Goal: Information Seeking & Learning: Check status

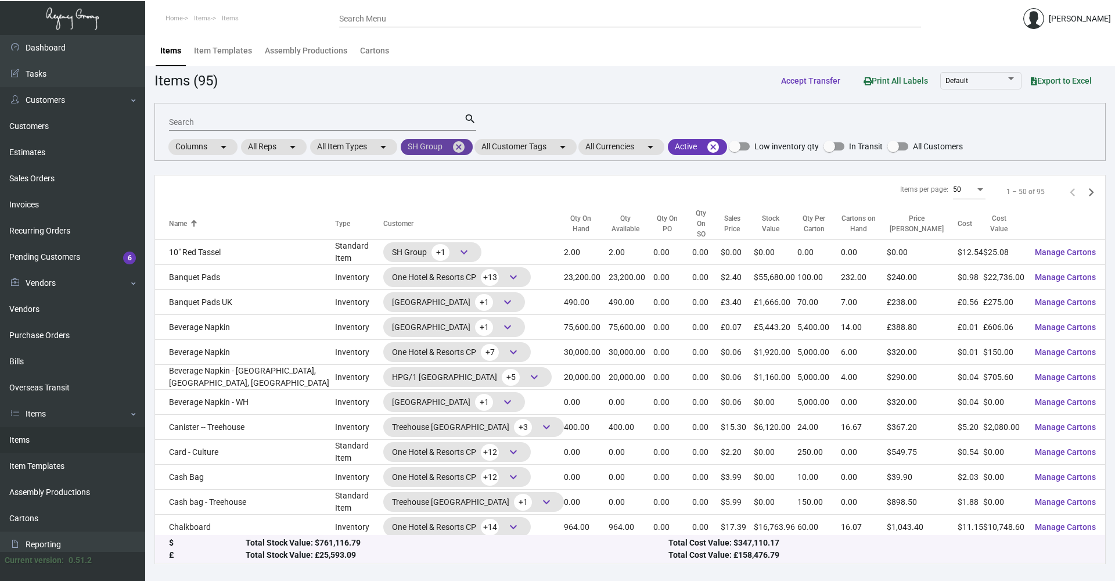
click at [462, 145] on mat-icon "cancel" at bounding box center [459, 147] width 14 height 14
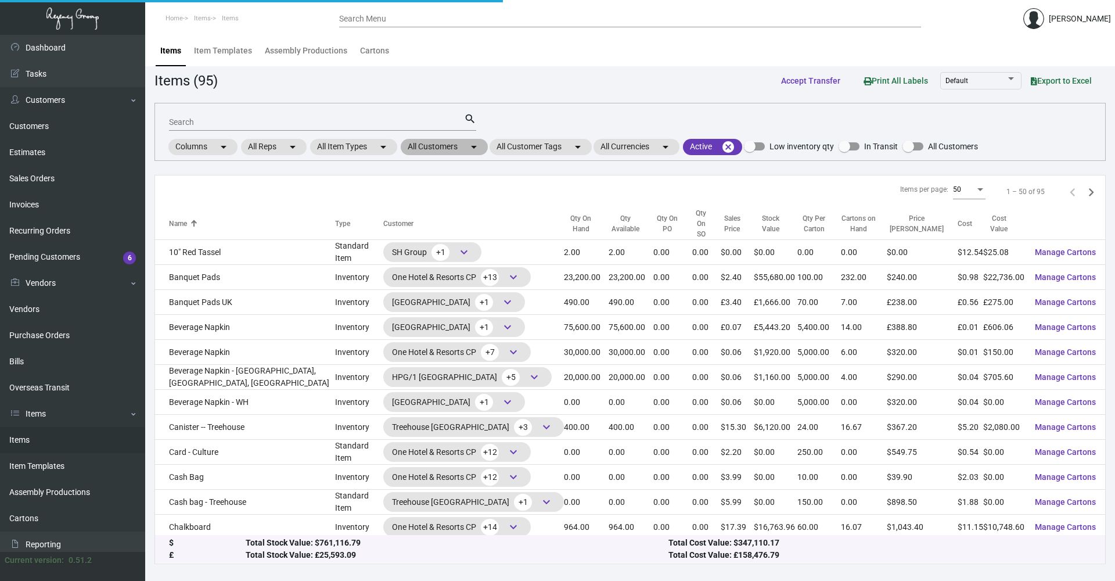
click at [464, 147] on mat-chip "All Customers arrow_drop_down" at bounding box center [444, 147] width 87 height 16
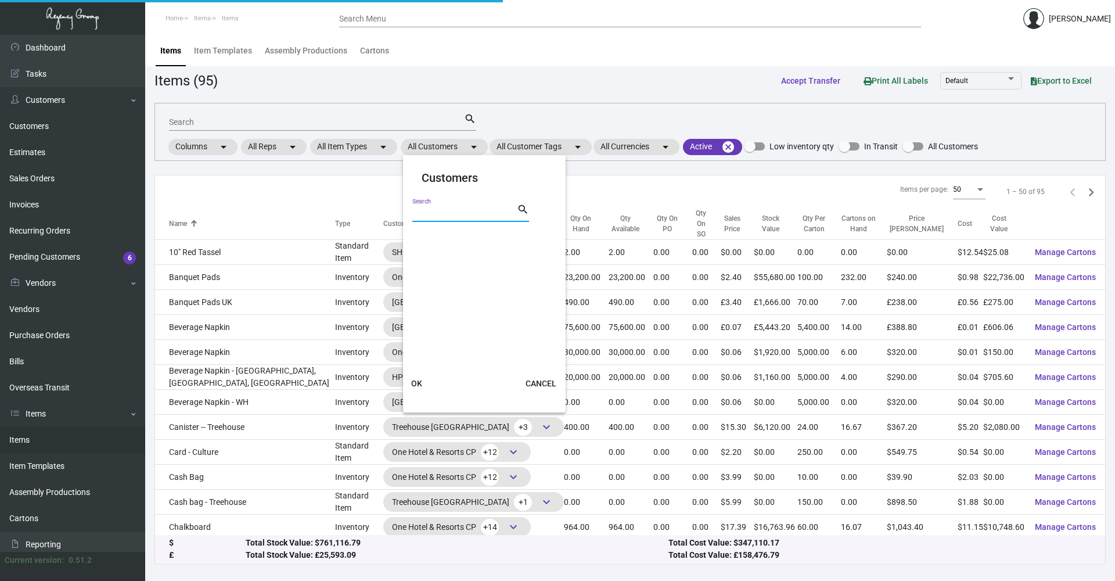
click at [450, 215] on input "Search" at bounding box center [464, 212] width 104 height 9
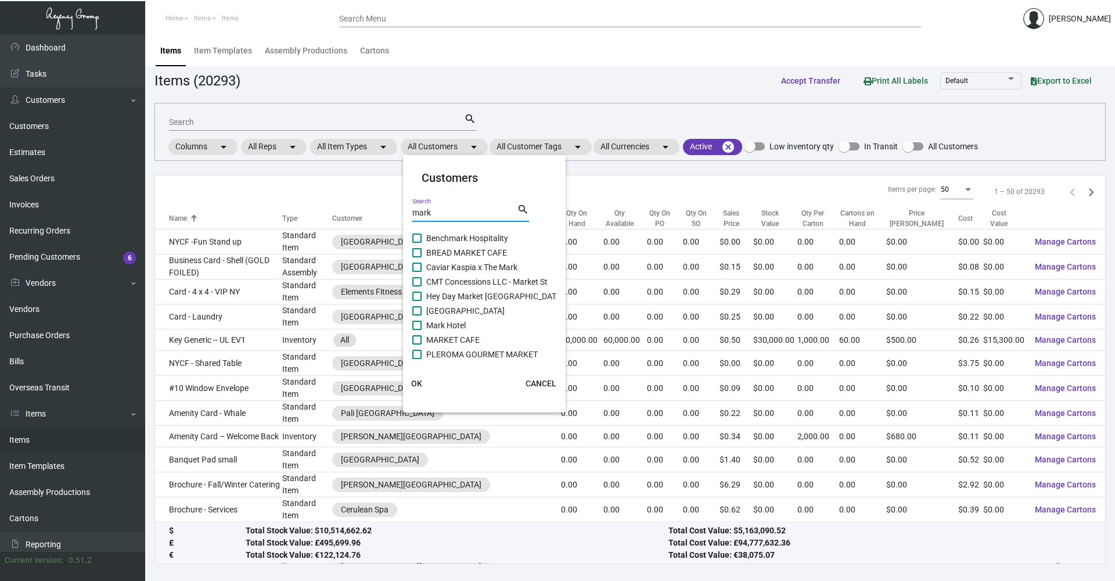
type input "mark"
click at [420, 326] on label "Mark Hotel" at bounding box center [438, 325] width 53 height 14
click at [417, 330] on input "Mark Hotel" at bounding box center [416, 330] width 1 height 1
checkbox input "true"
click at [420, 378] on span "OK" at bounding box center [416, 382] width 11 height 9
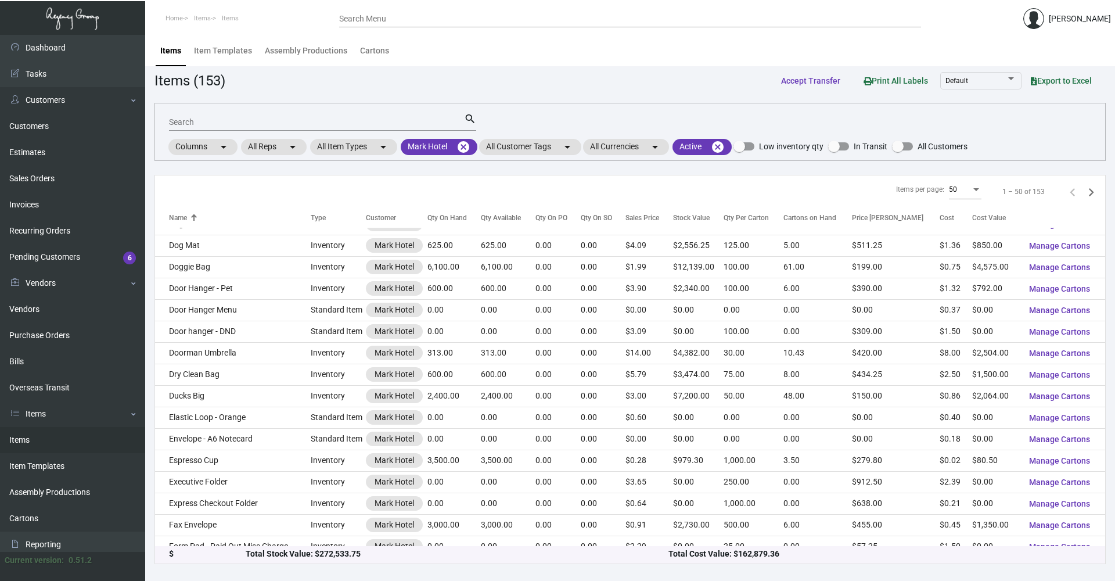
scroll to position [522, 0]
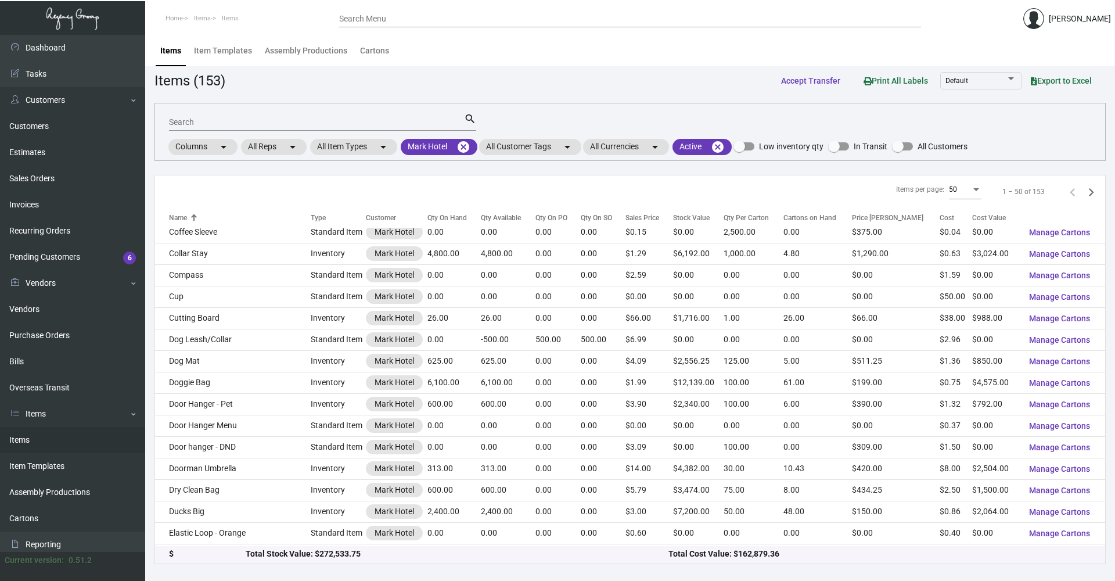
click at [266, 125] on input "Search" at bounding box center [316, 122] width 295 height 9
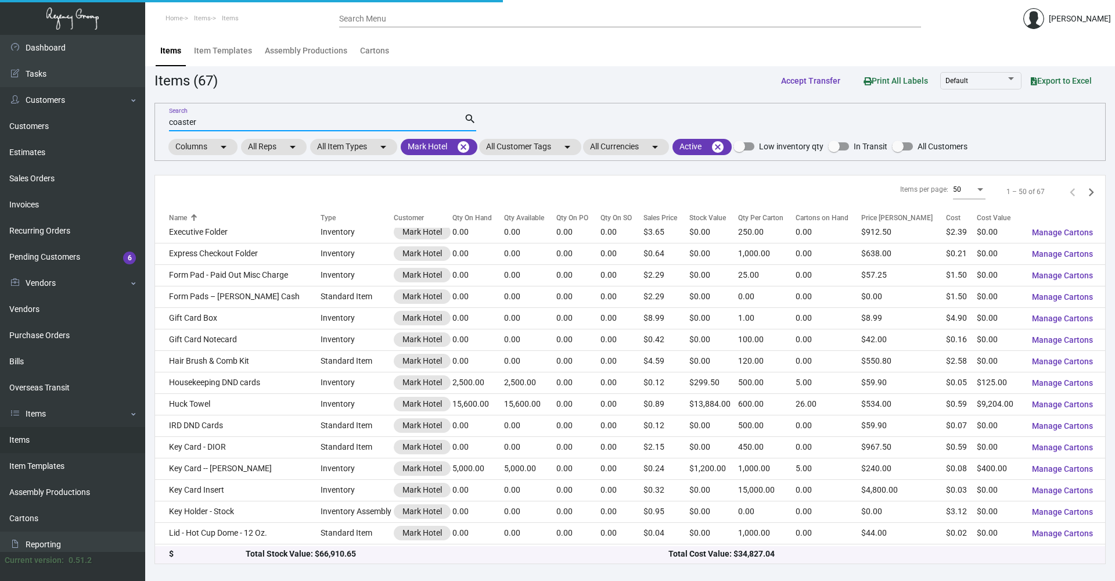
type input "coaster"
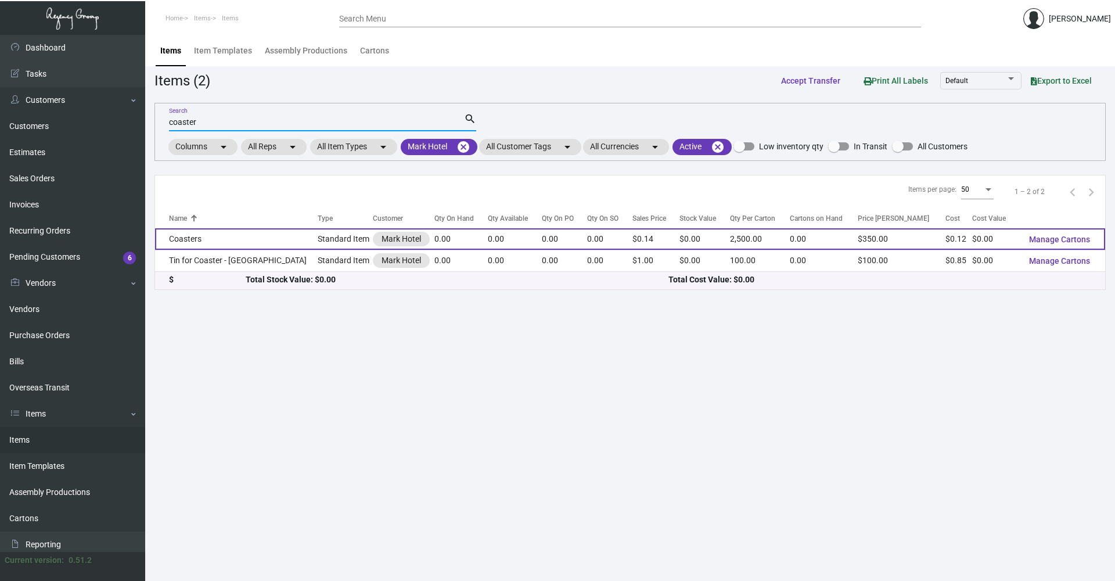
click at [243, 233] on td "Coasters" at bounding box center [236, 238] width 163 height 21
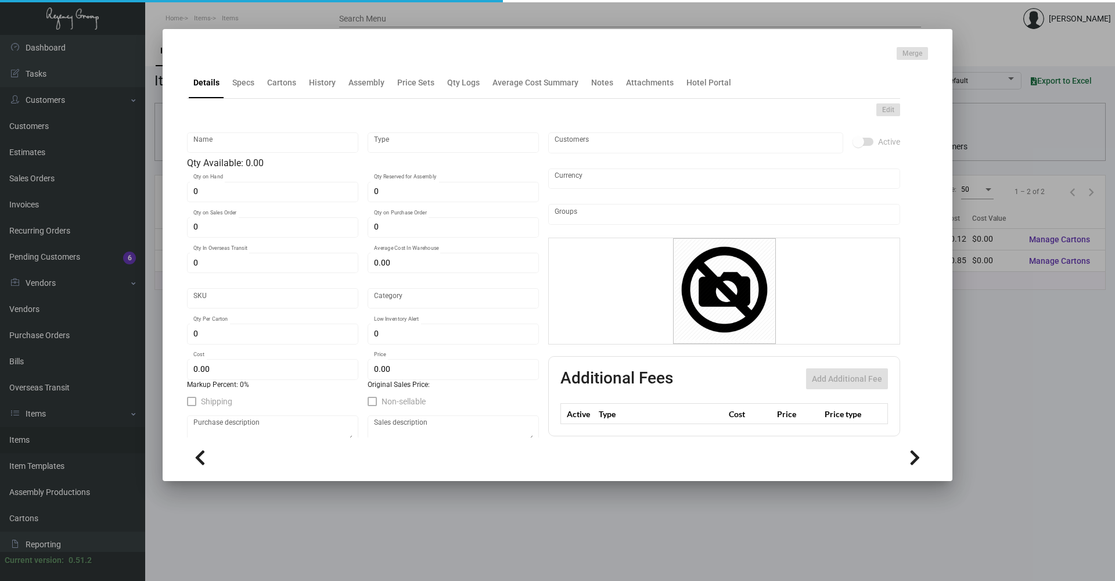
type input "Coasters"
type input "Standard Item"
type input "$ 0.597"
type input "Standard"
type input "2,500"
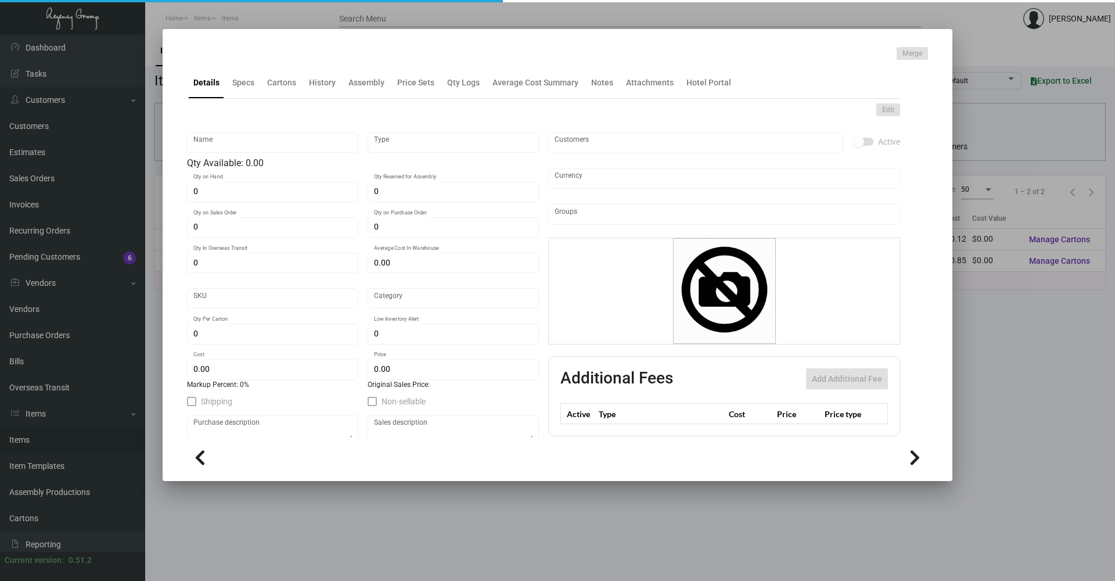
type input "$ 0.1194"
type input "$ 0.14"
checkbox input "true"
type input "United States Dollar $"
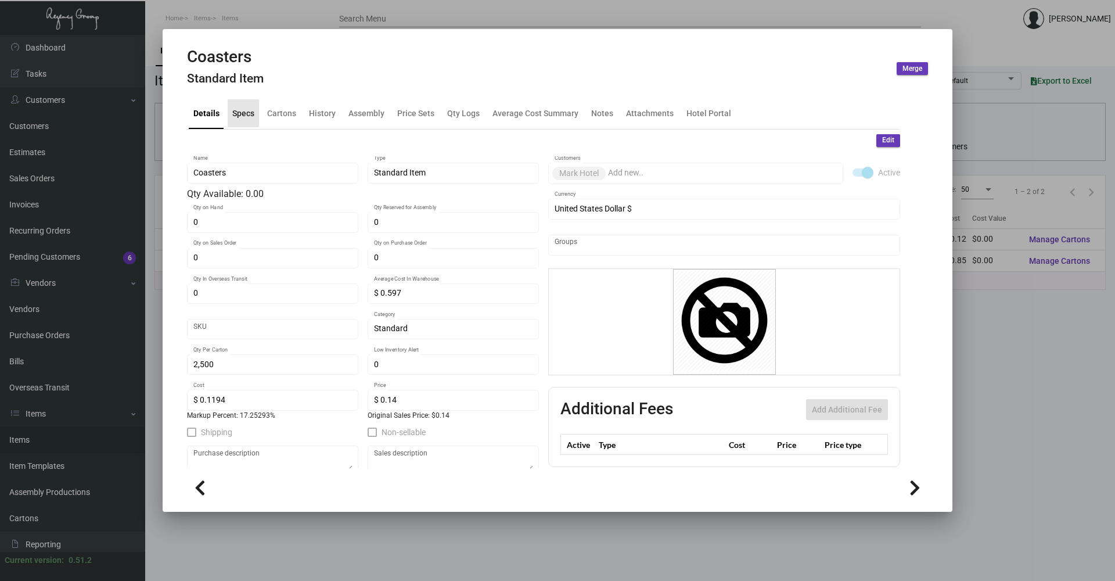
click at [245, 110] on div "Specs" at bounding box center [243, 113] width 22 height 12
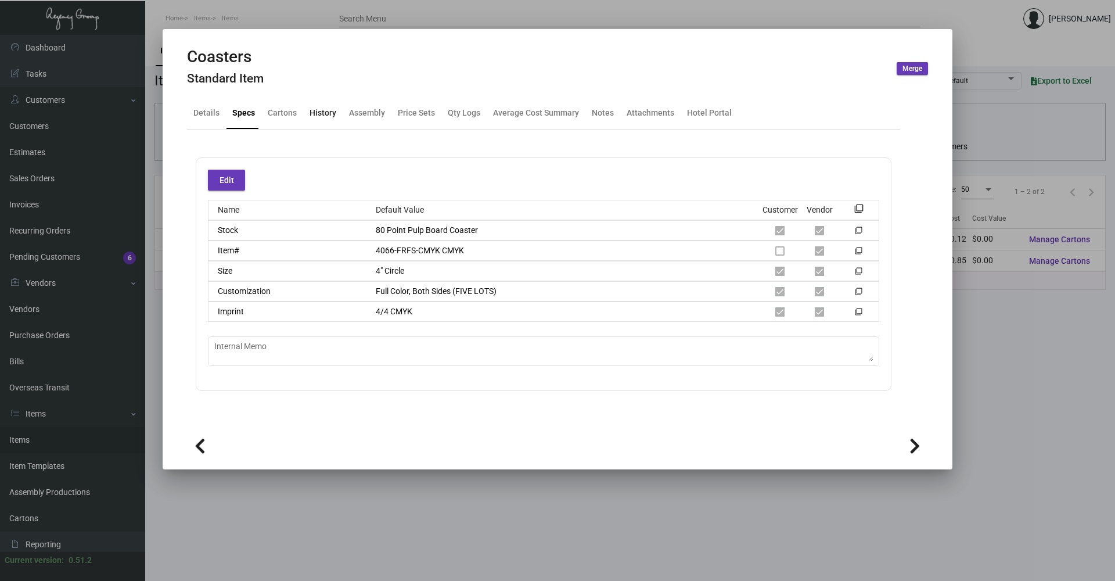
click at [330, 106] on div "History" at bounding box center [323, 113] width 36 height 28
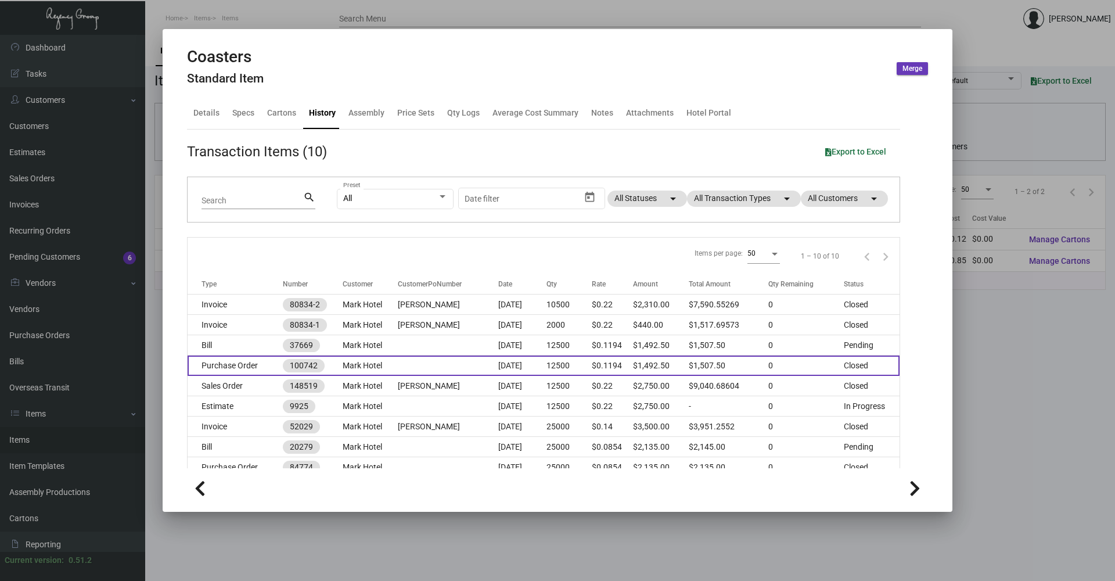
click at [410, 361] on td at bounding box center [448, 365] width 100 height 20
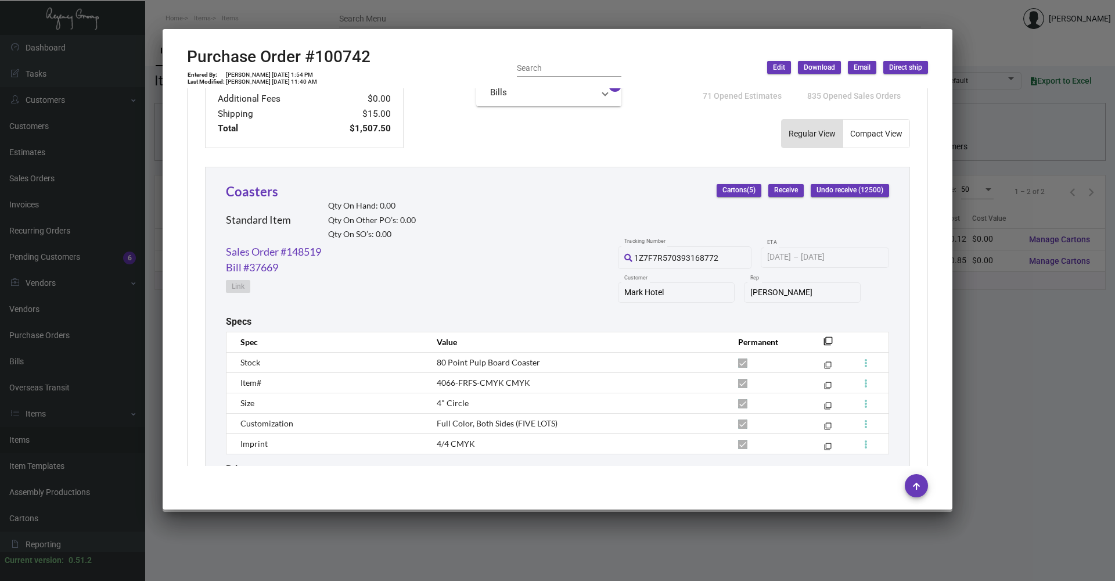
scroll to position [558, 0]
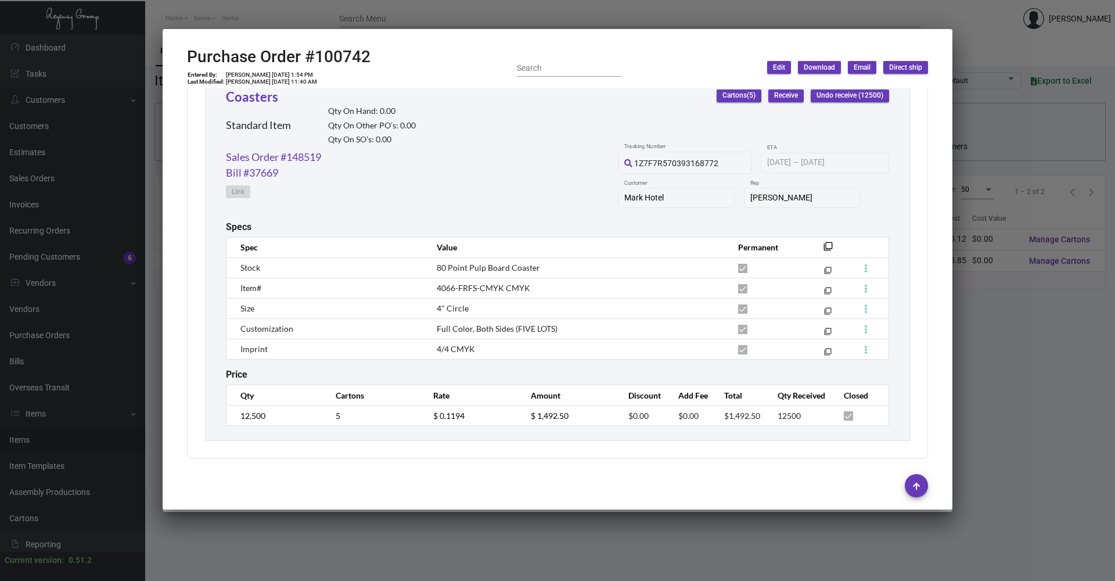
click at [1075, 500] on div at bounding box center [557, 290] width 1115 height 581
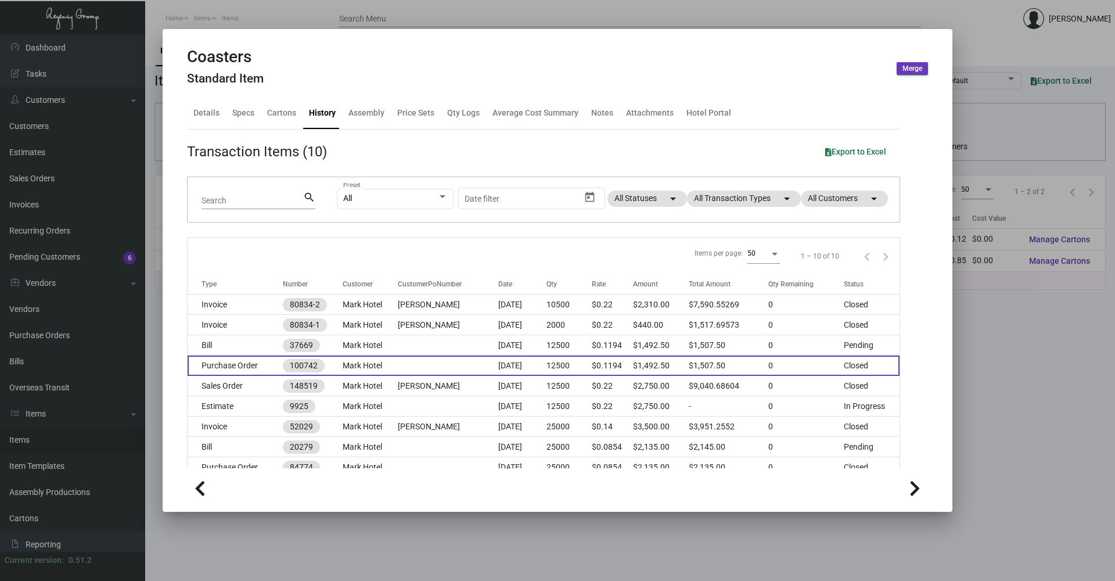
click at [254, 368] on td "Purchase Order" at bounding box center [235, 365] width 95 height 20
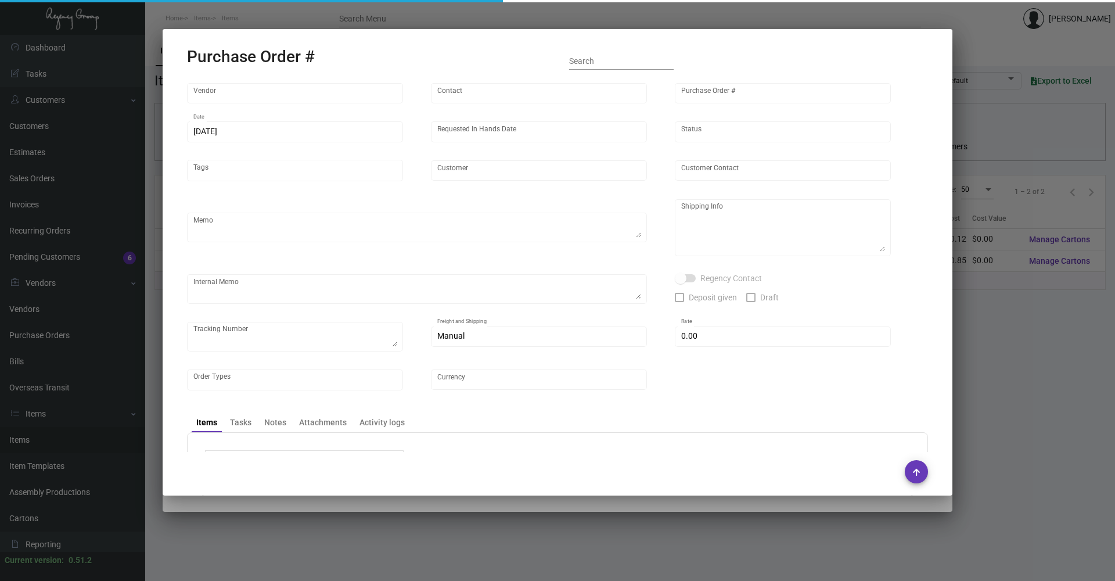
type input "Admatch Corporation"
type input "Order Entry"
type input "100742"
type input "[DATE]"
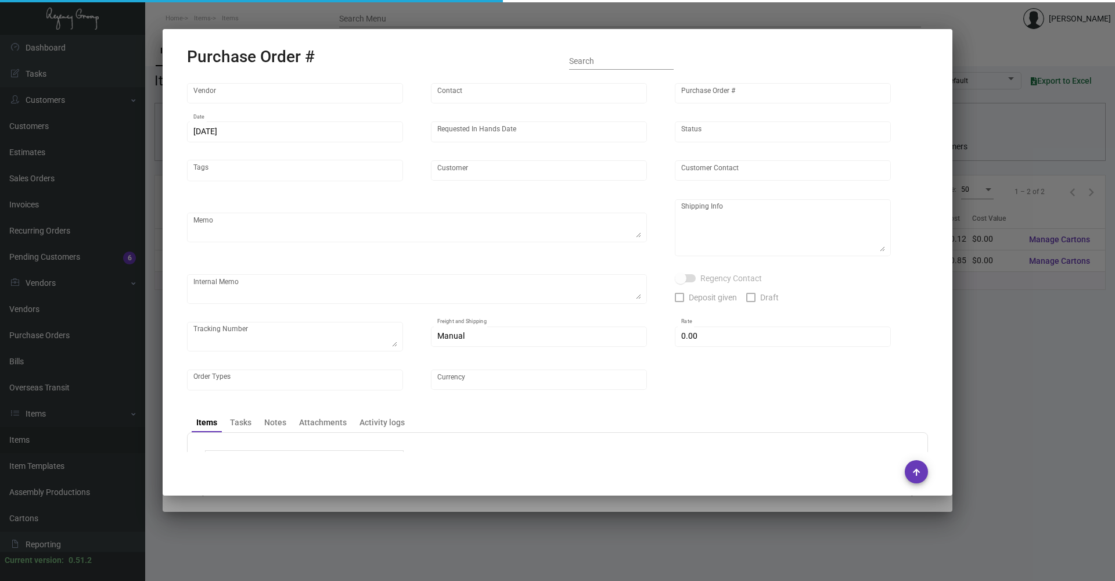
type input "Mark Hotel"
type textarea "Repeat Previous PO 84774.Ship via UPS Ground Acct# 1AY276."
type textarea "Regency Group NJ - [PERSON_NAME] [STREET_ADDRESS]"
type textarea "assemble the coasters into the tins 4 of each design a total of 20 coasters, an…"
checkbox input "true"
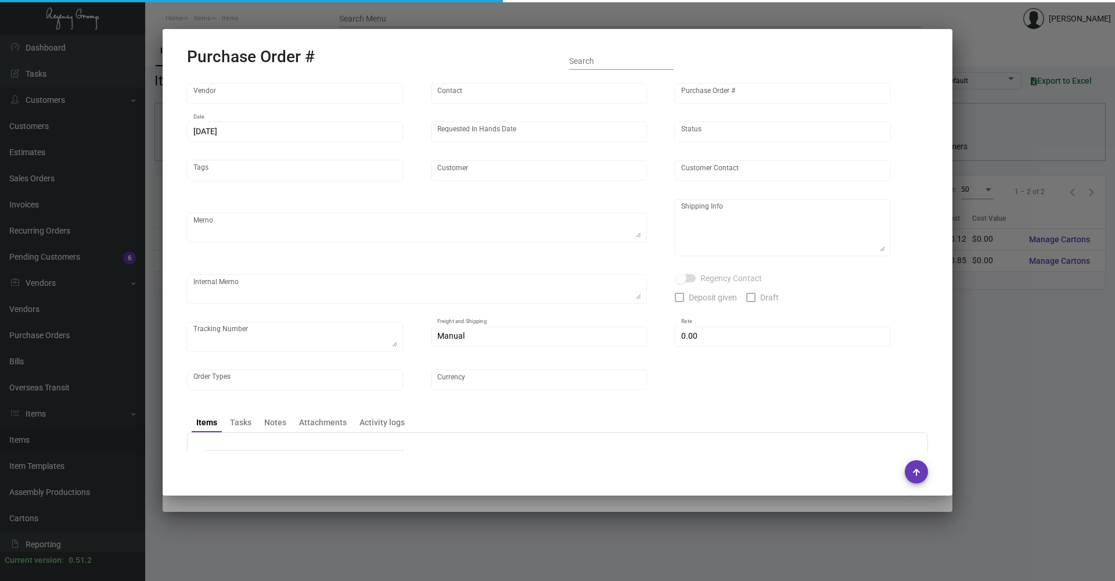
type input "$ 15.00"
type input "United States Dollar $"
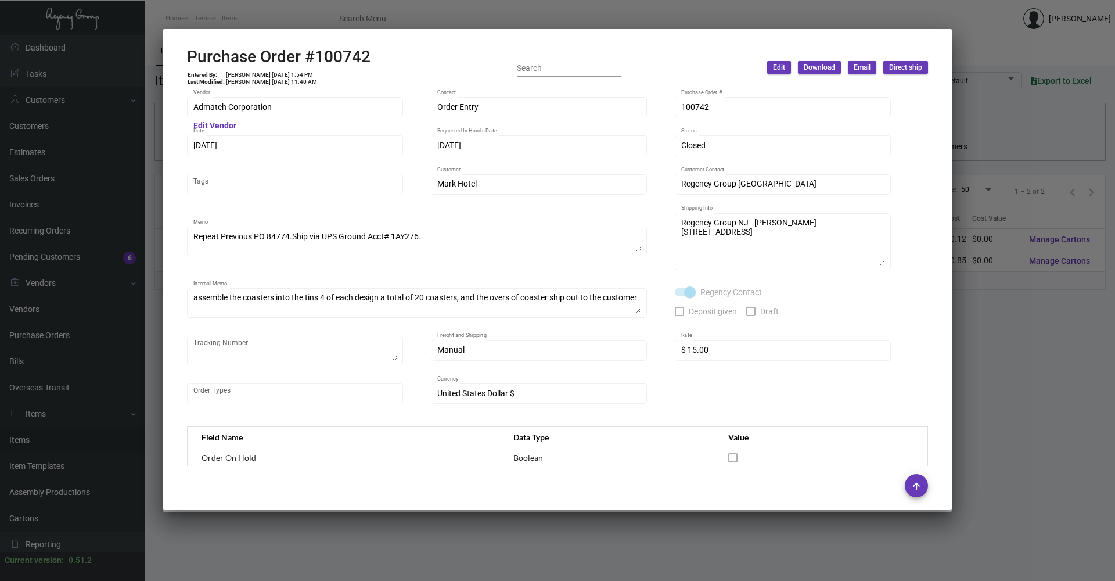
click at [977, 33] on div at bounding box center [557, 290] width 1115 height 581
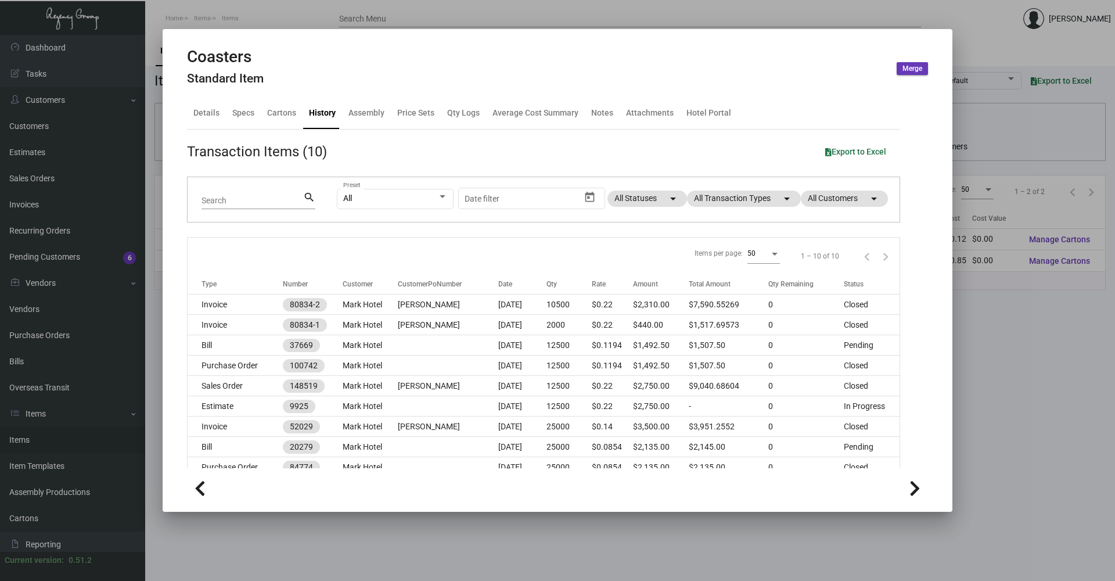
click at [990, 46] on div at bounding box center [557, 290] width 1115 height 581
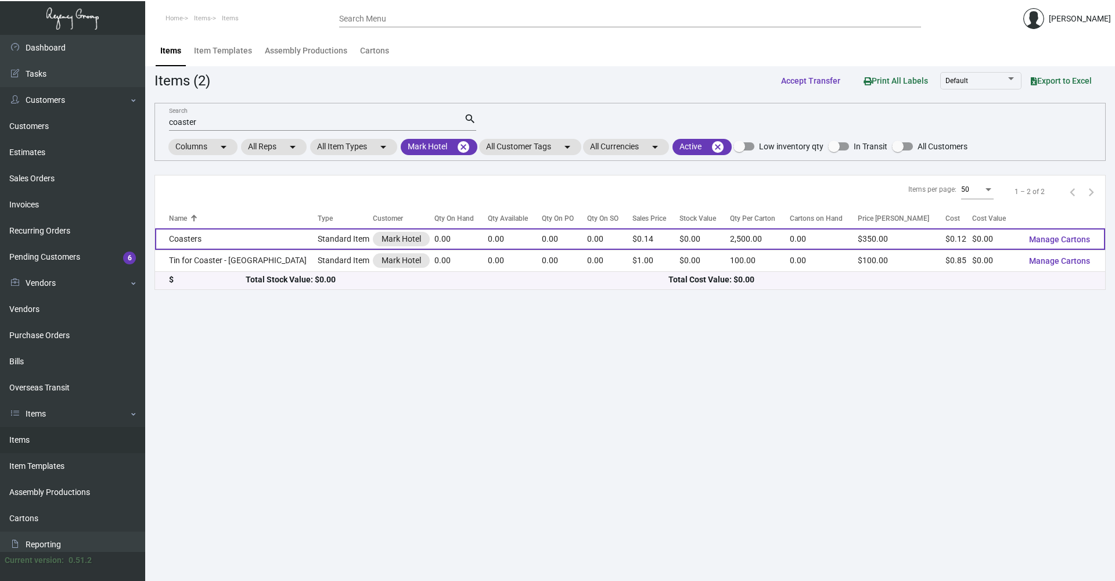
click at [275, 245] on td "Coasters" at bounding box center [236, 238] width 163 height 21
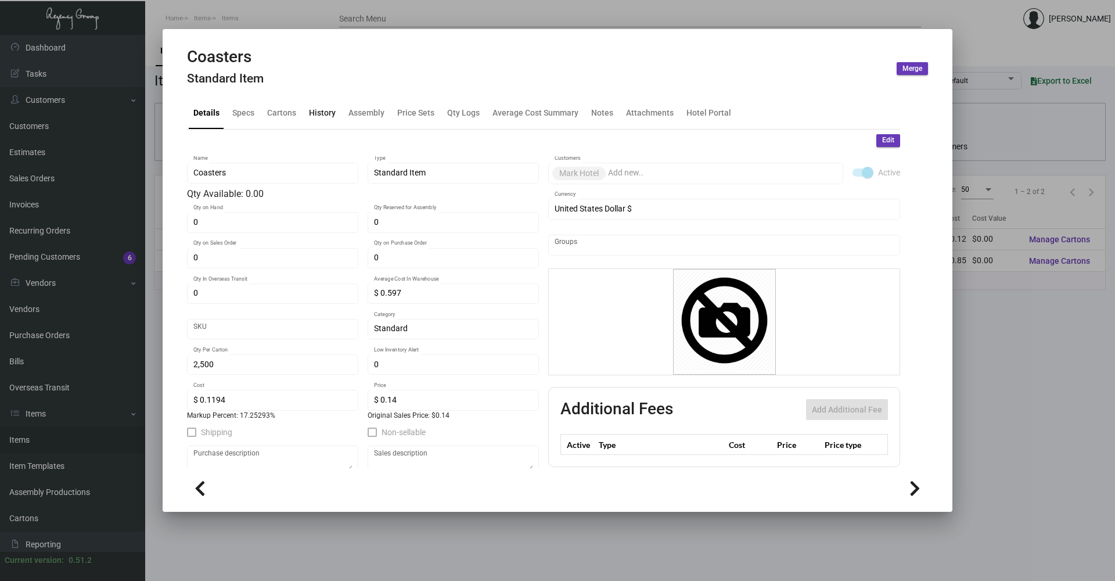
click at [324, 116] on div "History" at bounding box center [322, 113] width 27 height 12
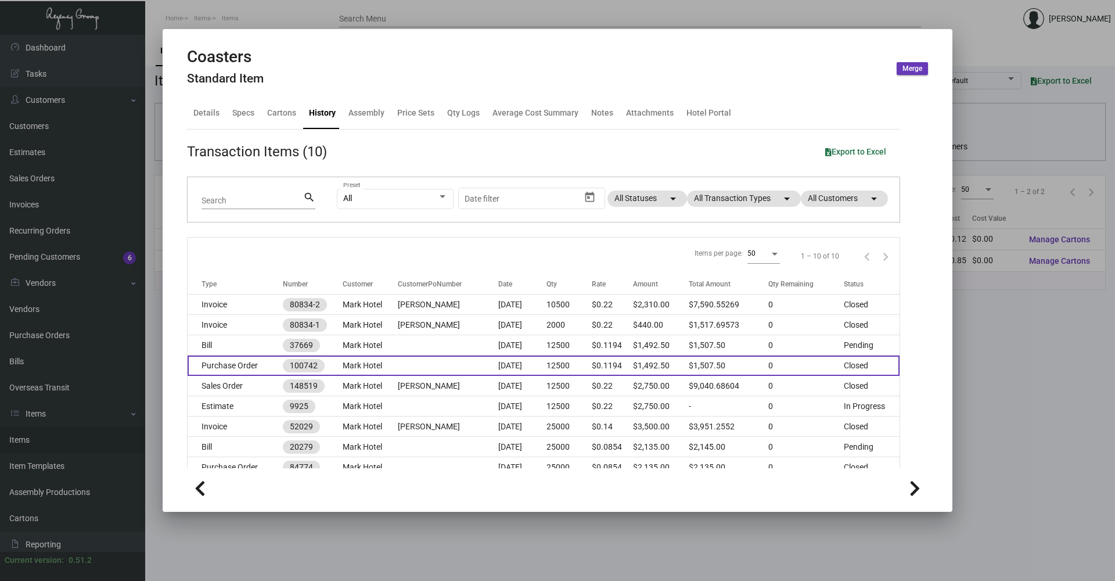
click at [253, 370] on td "Purchase Order" at bounding box center [235, 365] width 95 height 20
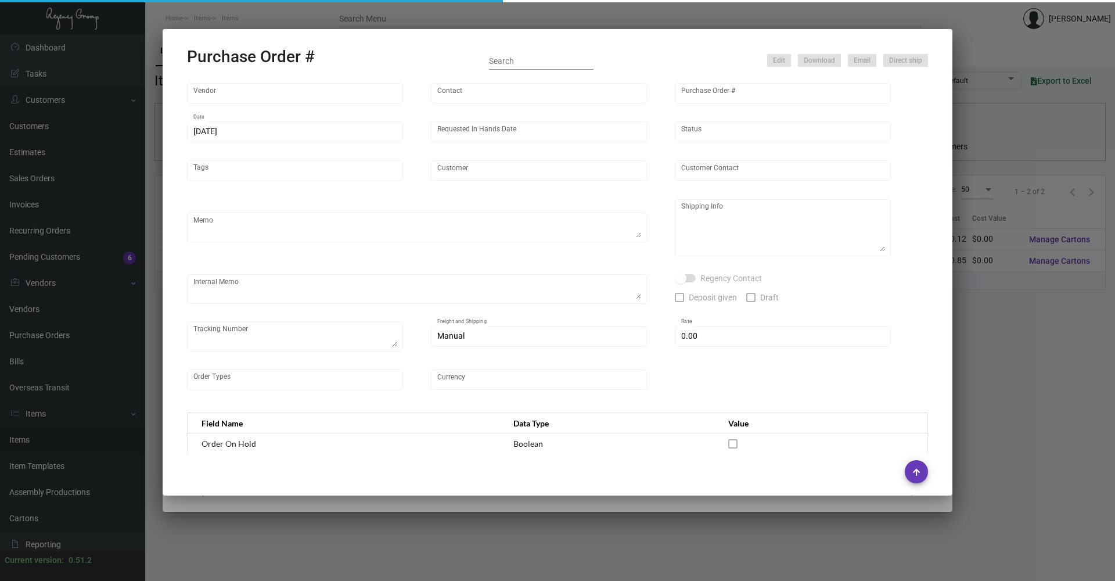
type input "Admatch Corporation"
type input "Order Entry"
type input "100742"
type input "[DATE]"
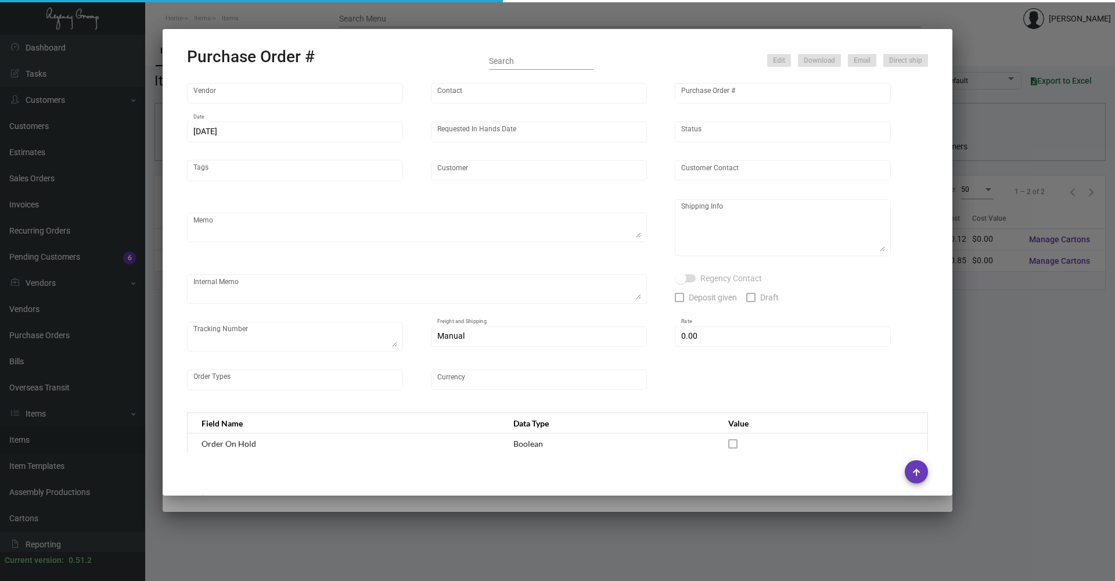
type input "Mark Hotel"
type textarea "Repeat Previous PO 84774.Ship via UPS Ground Acct# 1AY276."
type textarea "Regency Group NJ - [PERSON_NAME] [STREET_ADDRESS]"
type textarea "assemble the coasters into the tins 4 of each design a total of 20 coasters, an…"
checkbox input "true"
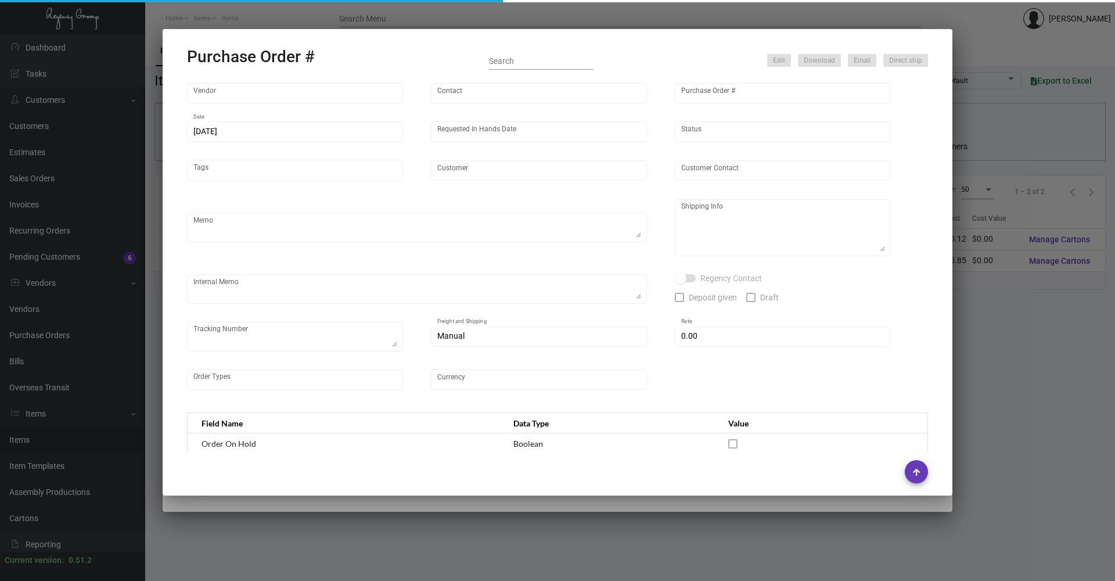
type input "$ 15.00"
type input "United States Dollar $"
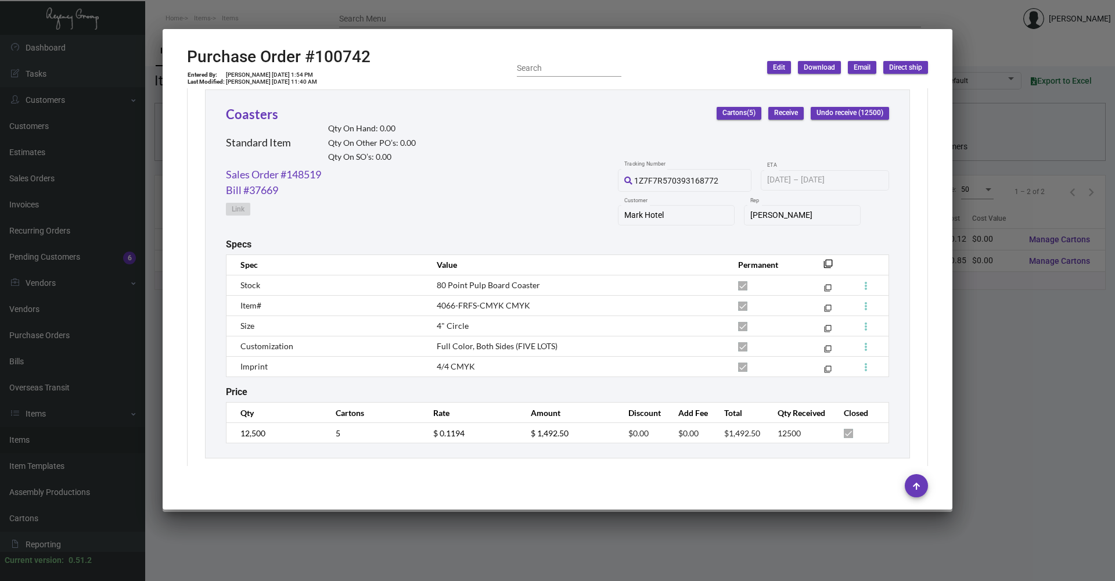
scroll to position [558, 0]
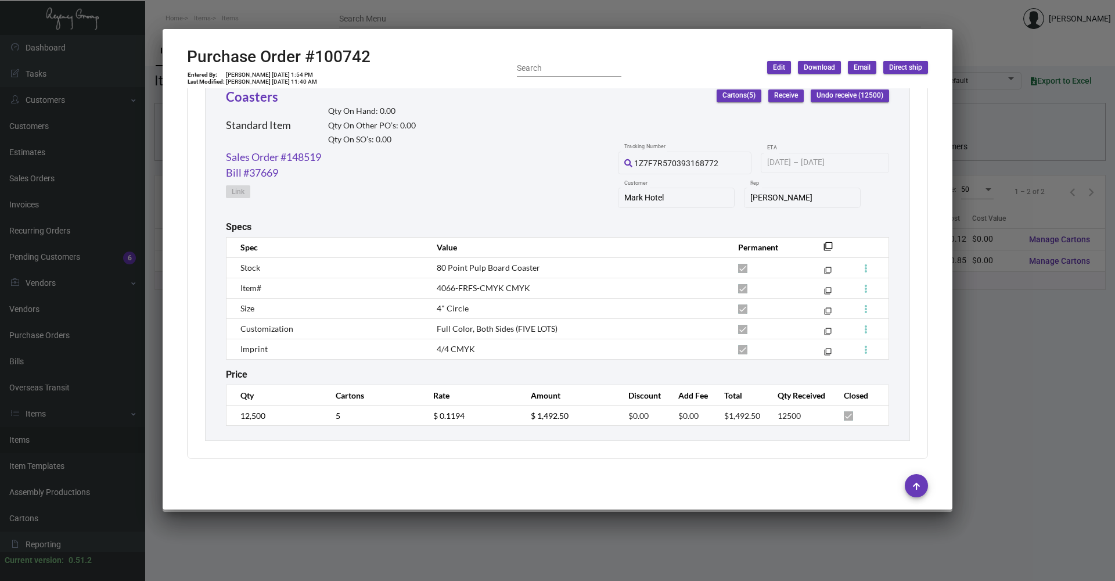
drag, startPoint x: 1037, startPoint y: 362, endPoint x: 1033, endPoint y: 353, distance: 9.6
click at [1037, 361] on div at bounding box center [557, 290] width 1115 height 581
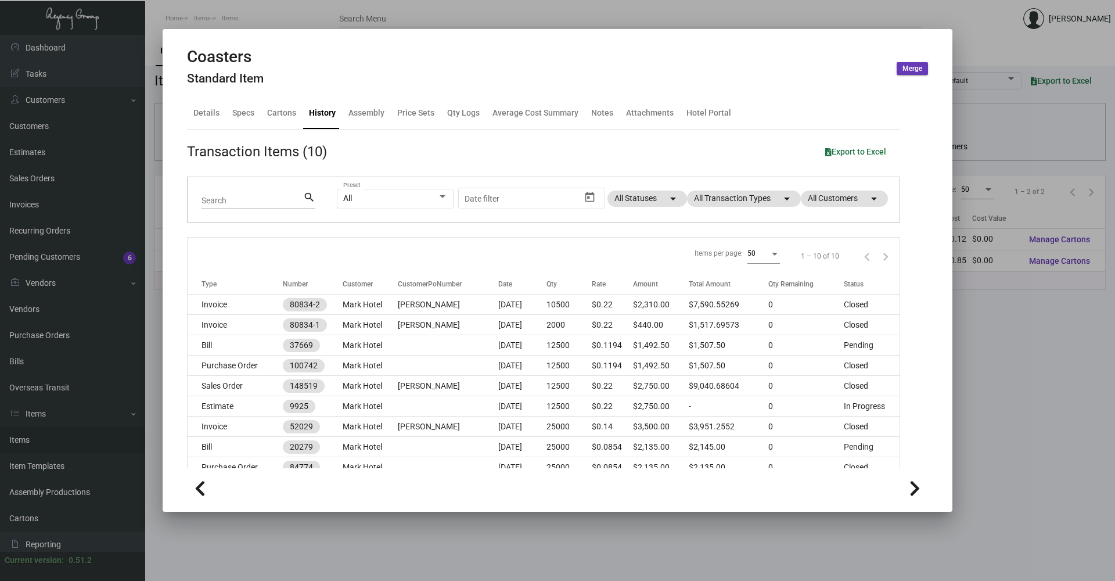
click at [1027, 351] on div at bounding box center [557, 290] width 1115 height 581
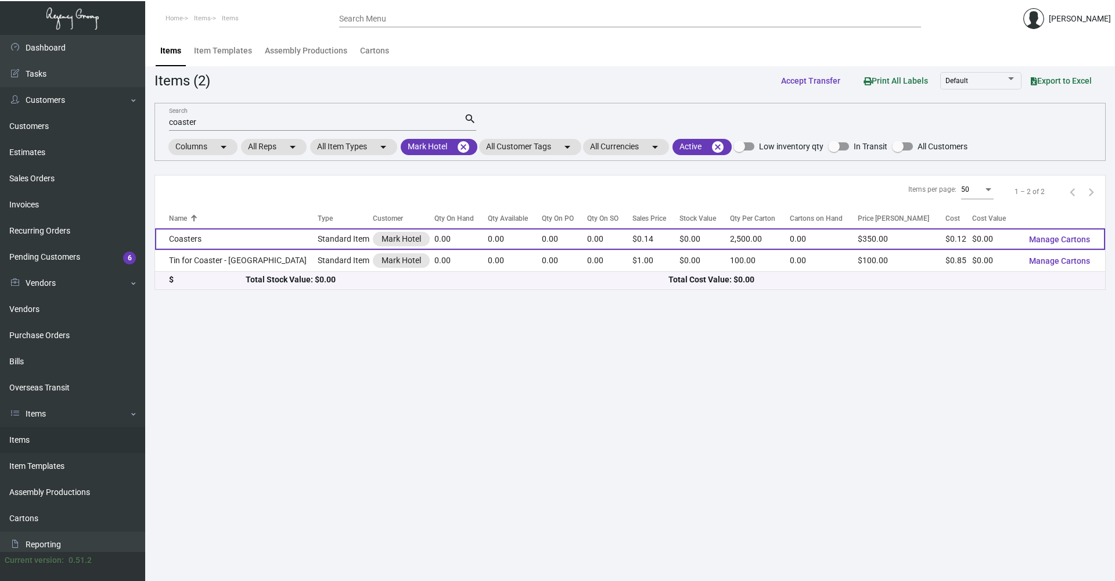
click at [246, 240] on td "Coasters" at bounding box center [236, 238] width 163 height 21
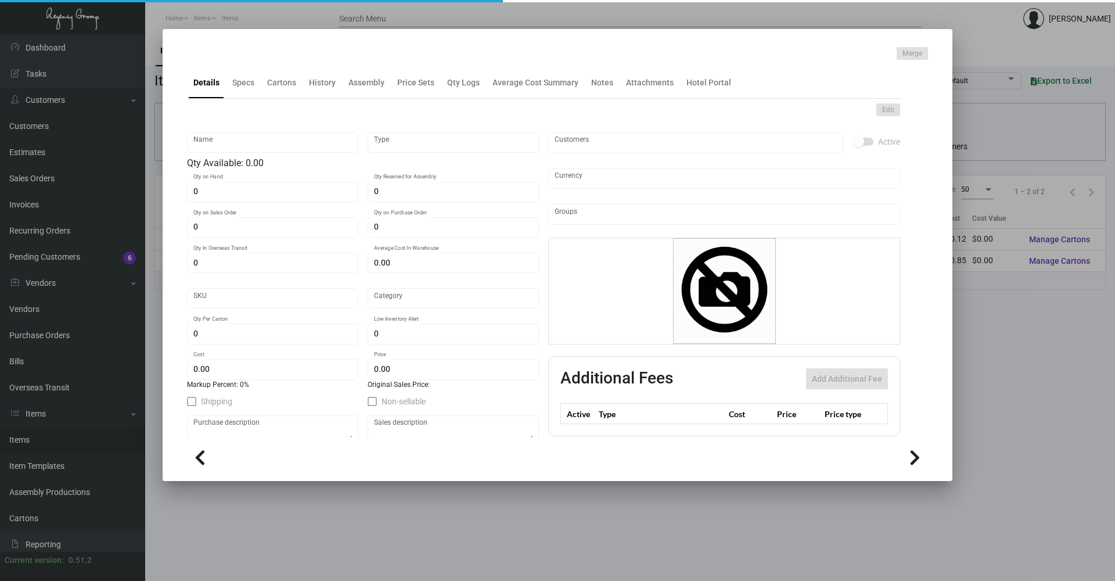
type input "Coasters"
type input "Standard Item"
type input "$ 0.597"
type input "Standard"
type input "2,500"
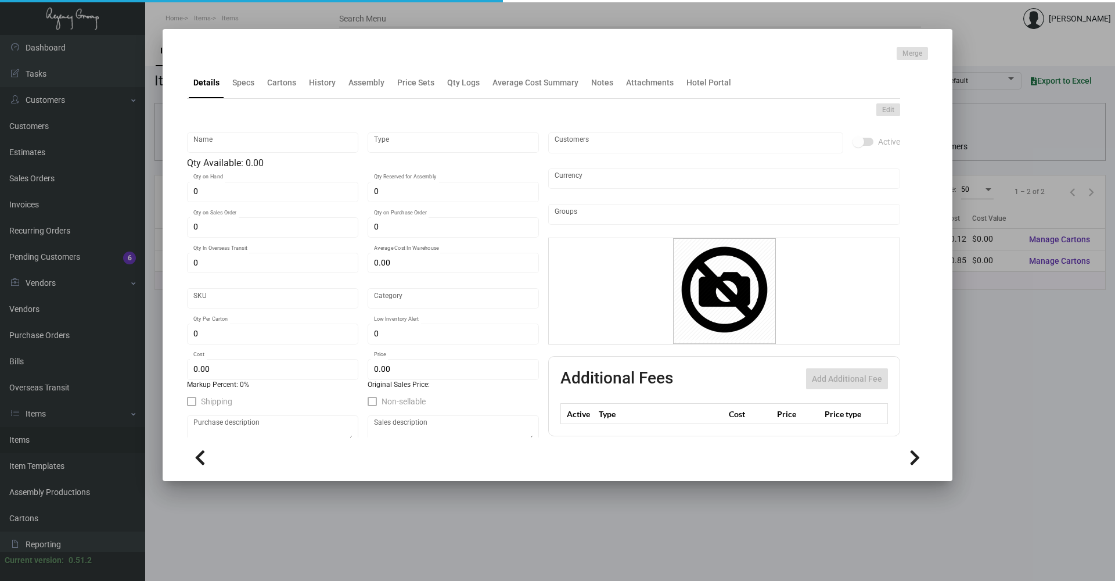
type input "$ 0.1194"
type input "$ 0.14"
checkbox input "true"
type input "United States Dollar $"
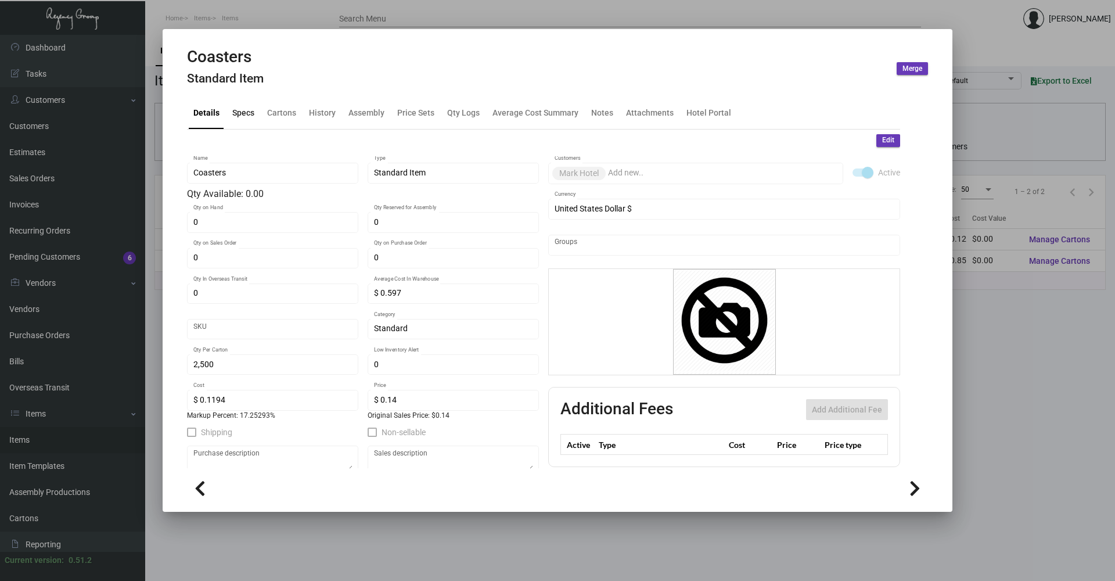
click at [237, 110] on div "Specs" at bounding box center [243, 113] width 22 height 12
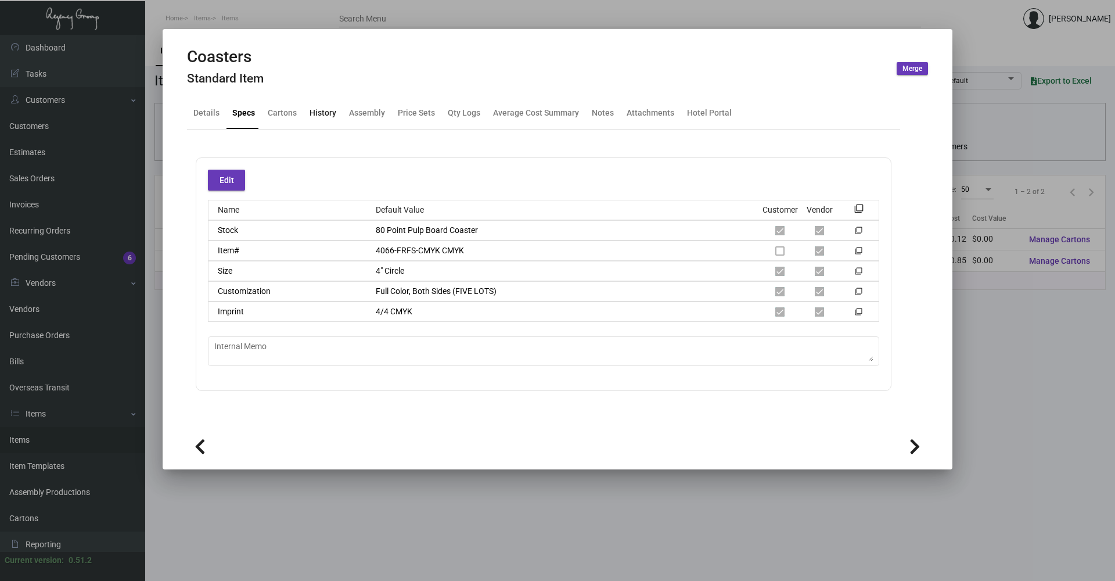
click at [307, 112] on div "History" at bounding box center [323, 113] width 36 height 28
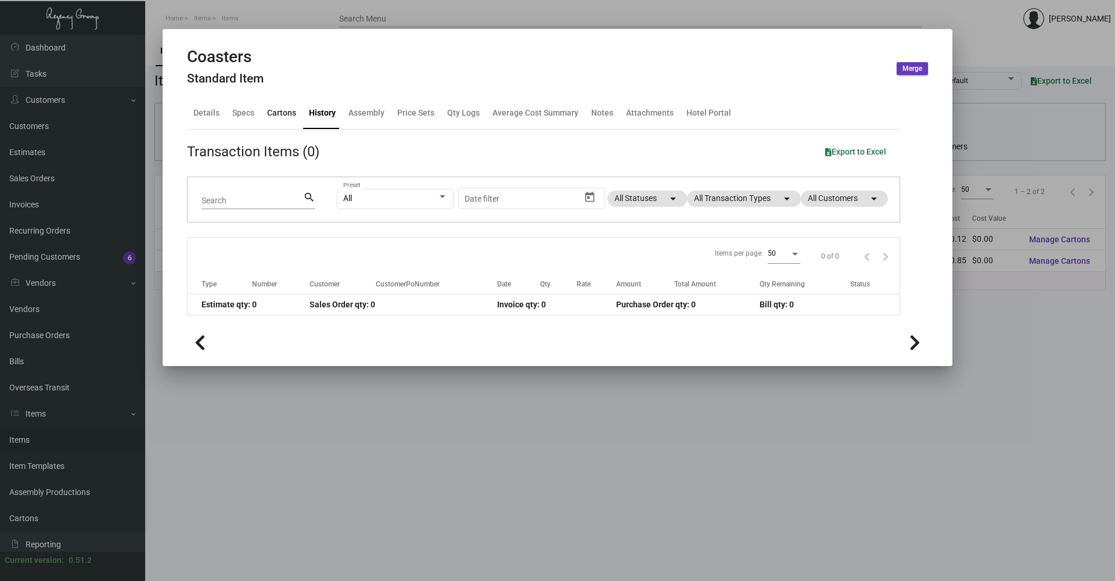
click at [277, 113] on div "Cartons" at bounding box center [281, 113] width 29 height 12
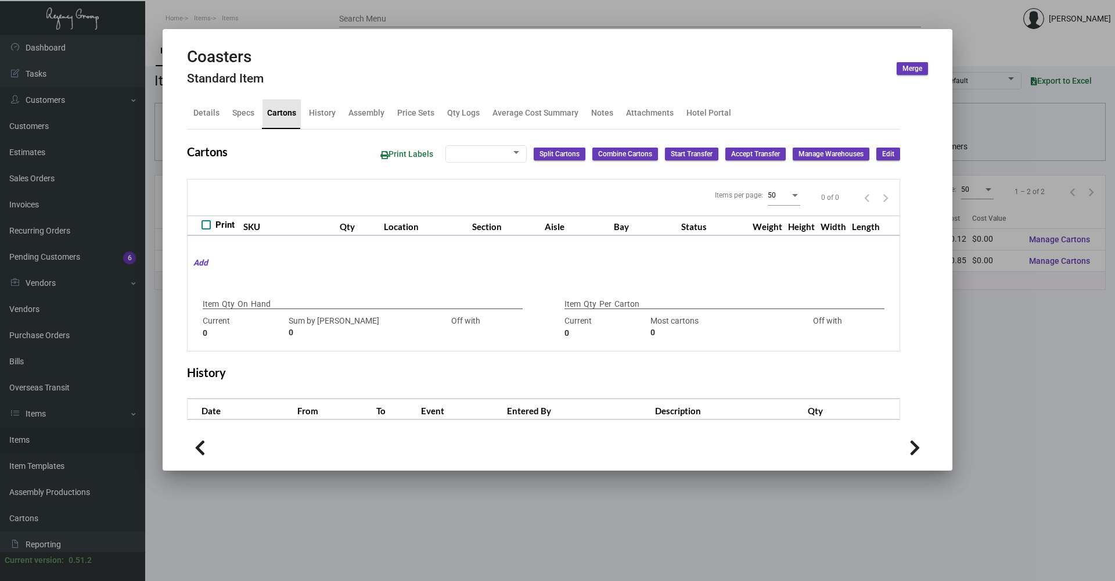
type input "10500"
type input "-10500"
type input "2,500"
type input "2500"
type input "0"
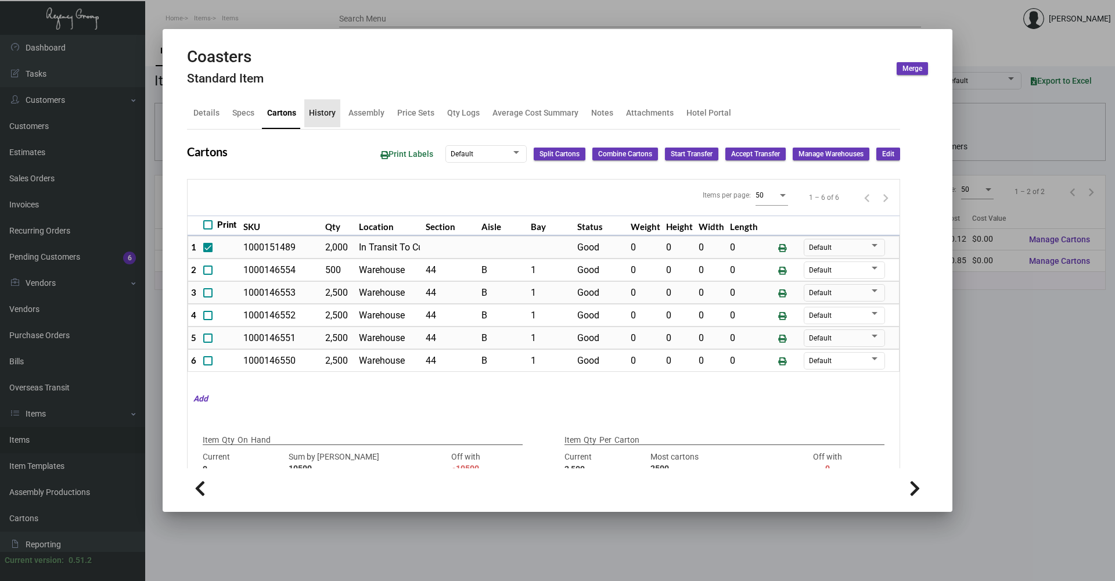
click at [319, 121] on div "History" at bounding box center [322, 113] width 36 height 28
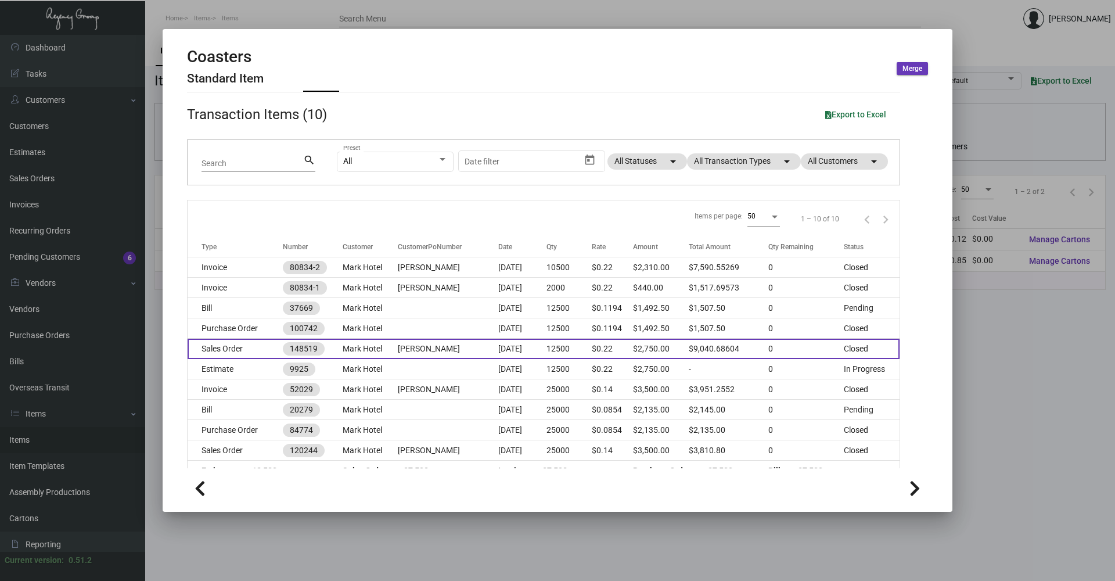
scroll to position [57, 0]
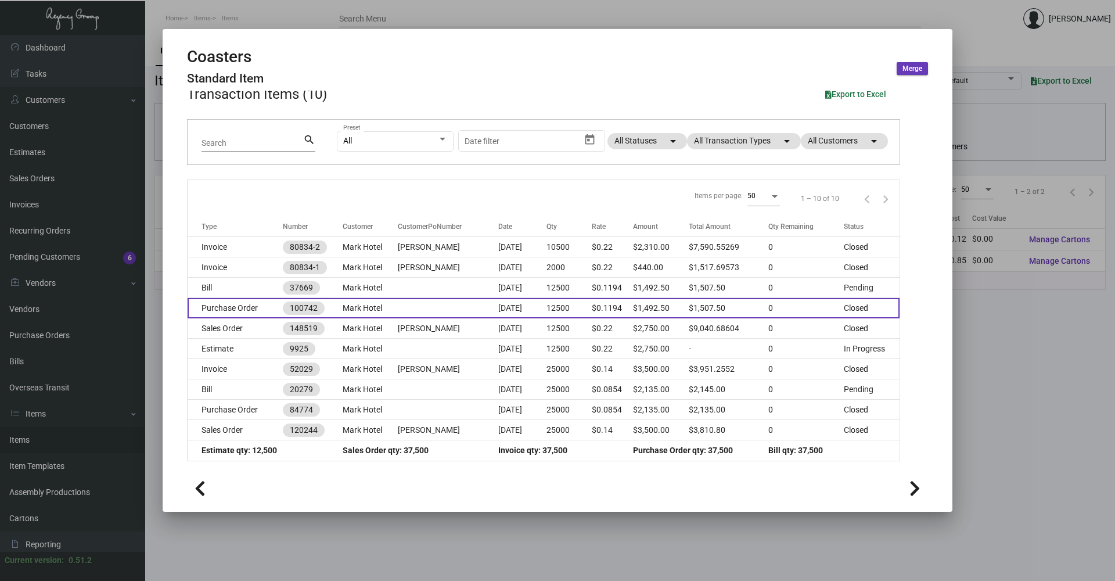
click at [254, 309] on td "Purchase Order" at bounding box center [235, 308] width 95 height 20
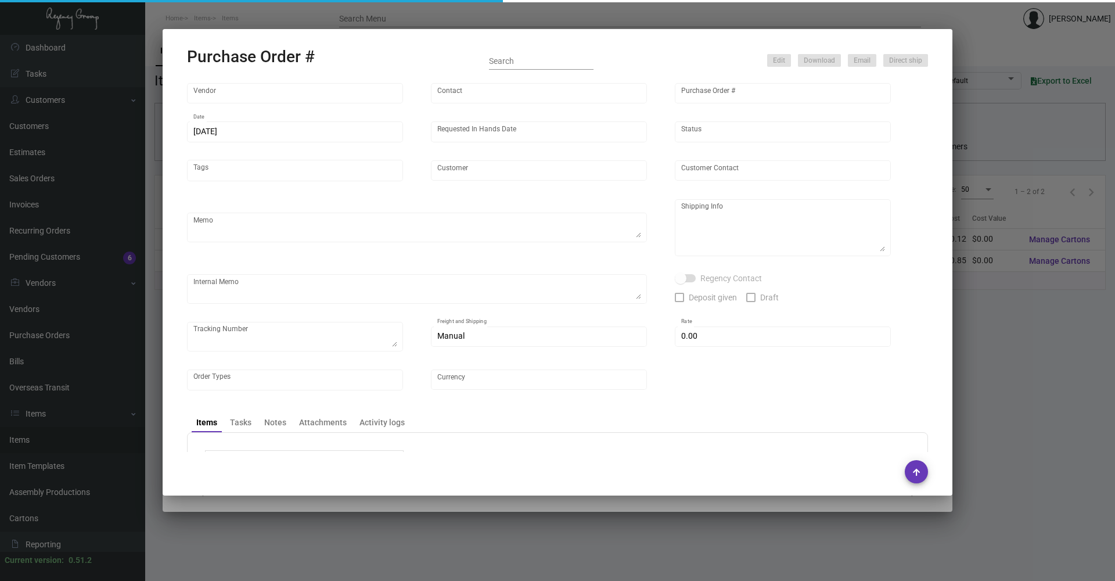
type input "Admatch Corporation"
type input "Order Entry"
type input "100742"
type input "[DATE]"
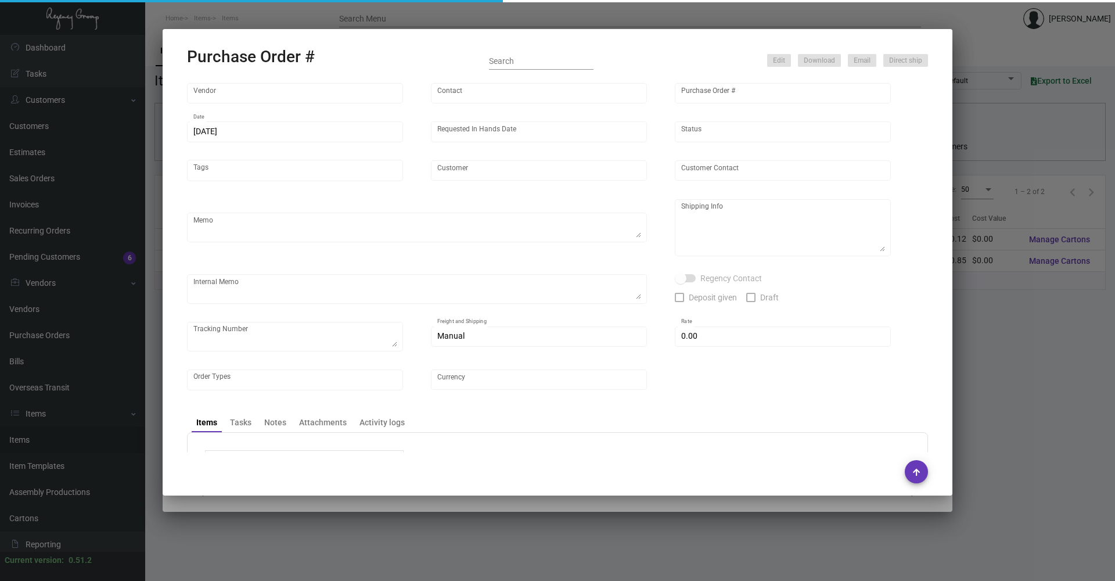
type input "Mark Hotel"
type textarea "Repeat Previous PO 84774.Ship via UPS Ground Acct# 1AY276."
type textarea "Regency Group NJ - [PERSON_NAME] [STREET_ADDRESS]"
type textarea "assemble the coasters into the tins 4 of each design a total of 20 coasters, an…"
checkbox input "true"
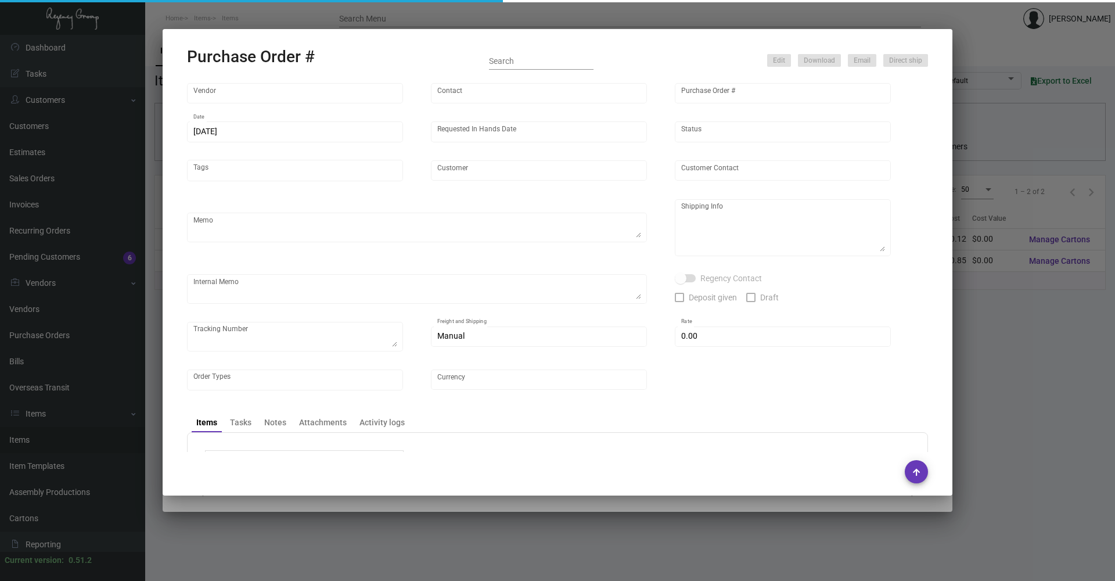
type input "$ 15.00"
type input "United States Dollar $"
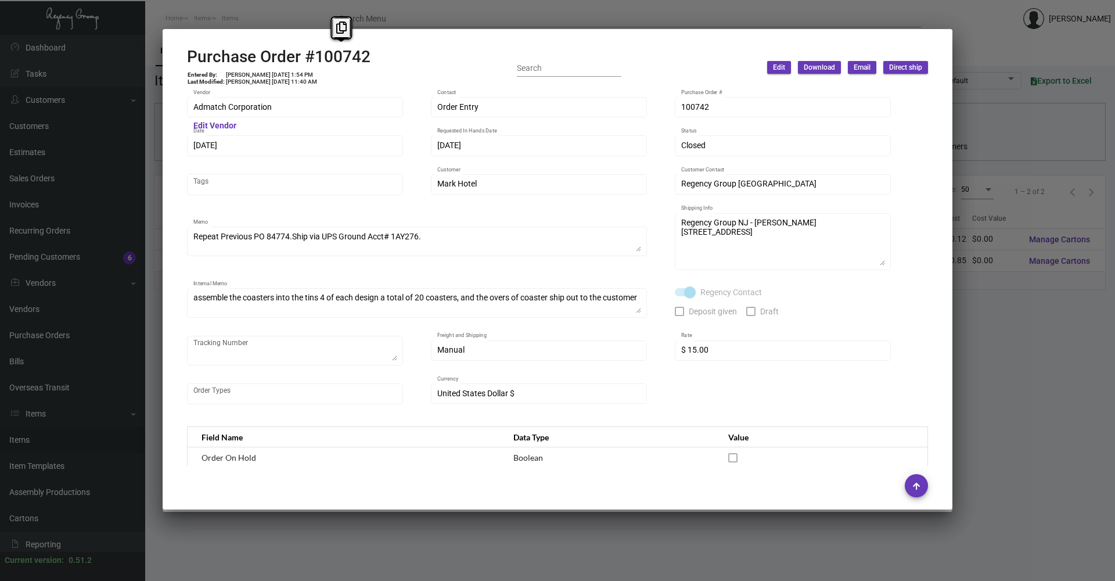
copy h2 "100742"
drag, startPoint x: 313, startPoint y: 60, endPoint x: 380, endPoint y: 52, distance: 67.3
click at [380, 52] on div "Purchase Order #100742 Entered By: [PERSON_NAME] [DATE] 1:54 PM Last Modified: …" at bounding box center [557, 67] width 741 height 41
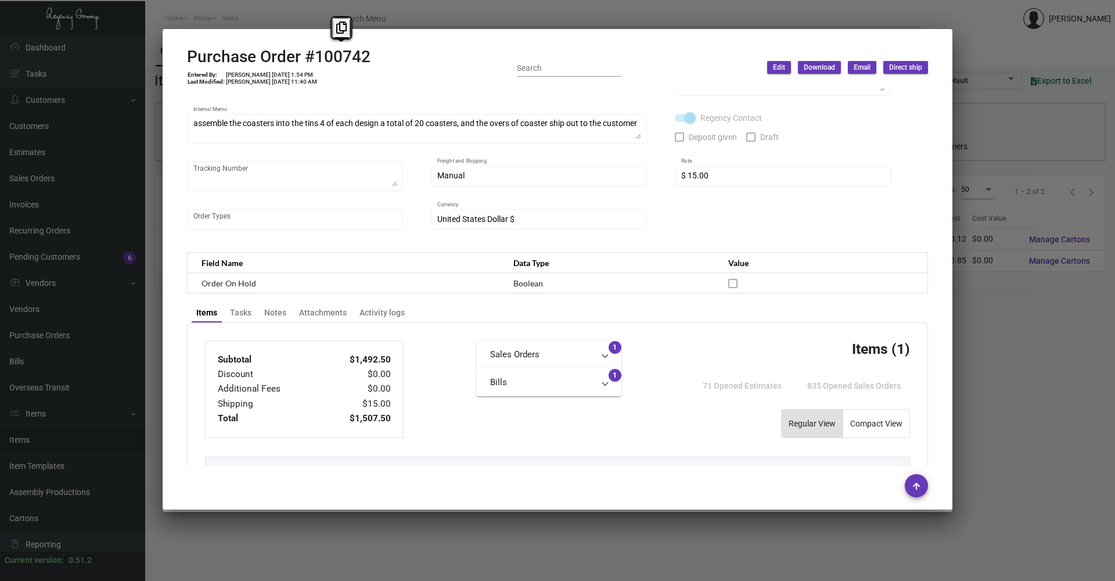
scroll to position [290, 0]
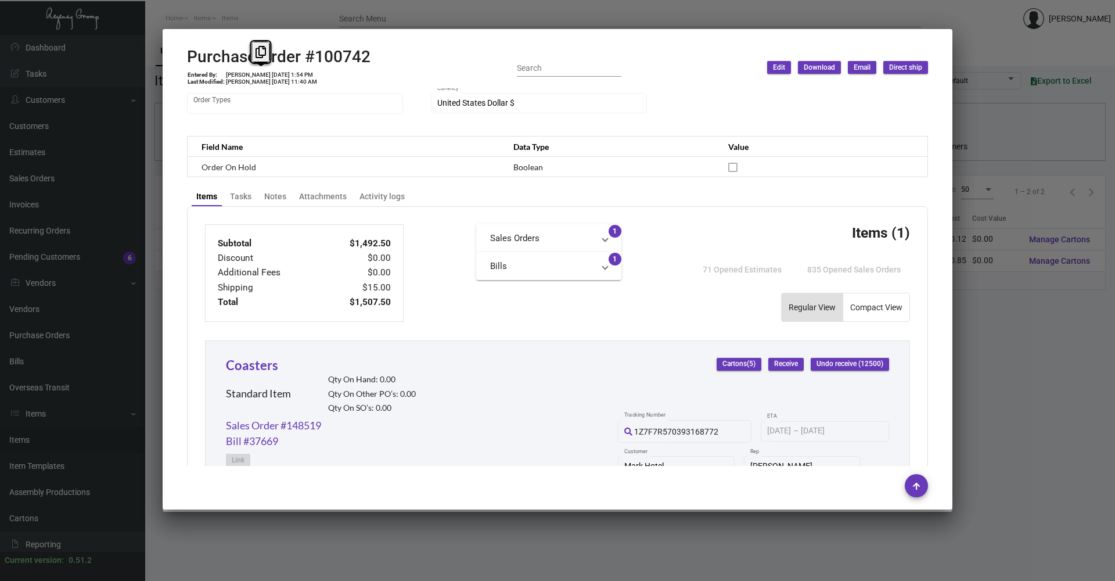
drag, startPoint x: 257, startPoint y: 71, endPoint x: 267, endPoint y: 74, distance: 10.8
click at [267, 74] on td "[PERSON_NAME] [DATE] 1:54 PM" at bounding box center [271, 74] width 92 height 7
click at [271, 73] on td "[PERSON_NAME] [DATE] 1:54 PM" at bounding box center [271, 74] width 92 height 7
copy td "[DATE]"
drag, startPoint x: 262, startPoint y: 74, endPoint x: 278, endPoint y: 74, distance: 16.3
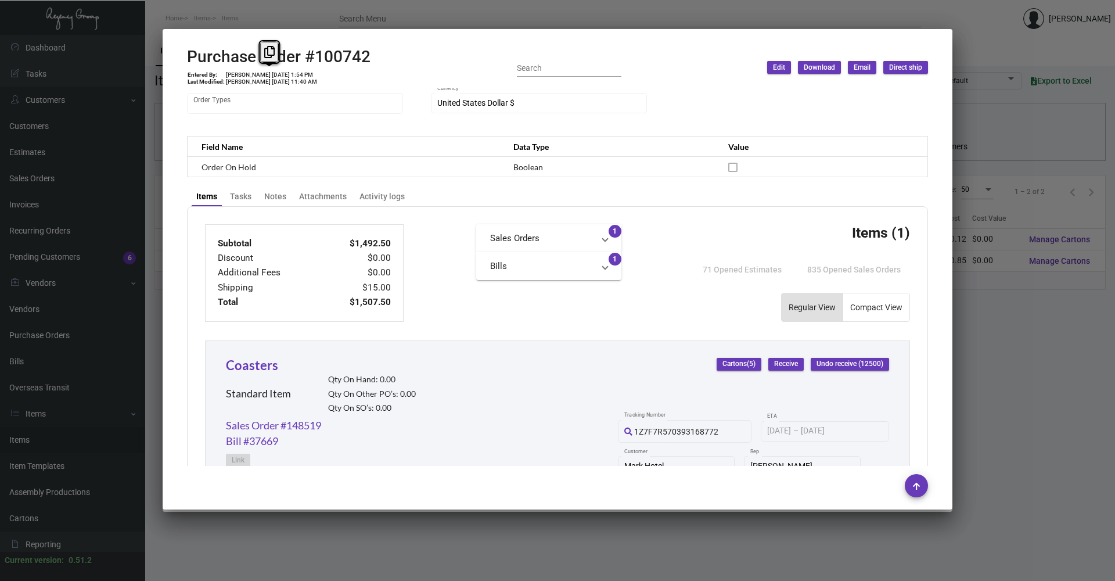
click at [278, 74] on td "[PERSON_NAME] [DATE] 1:54 PM" at bounding box center [271, 74] width 92 height 7
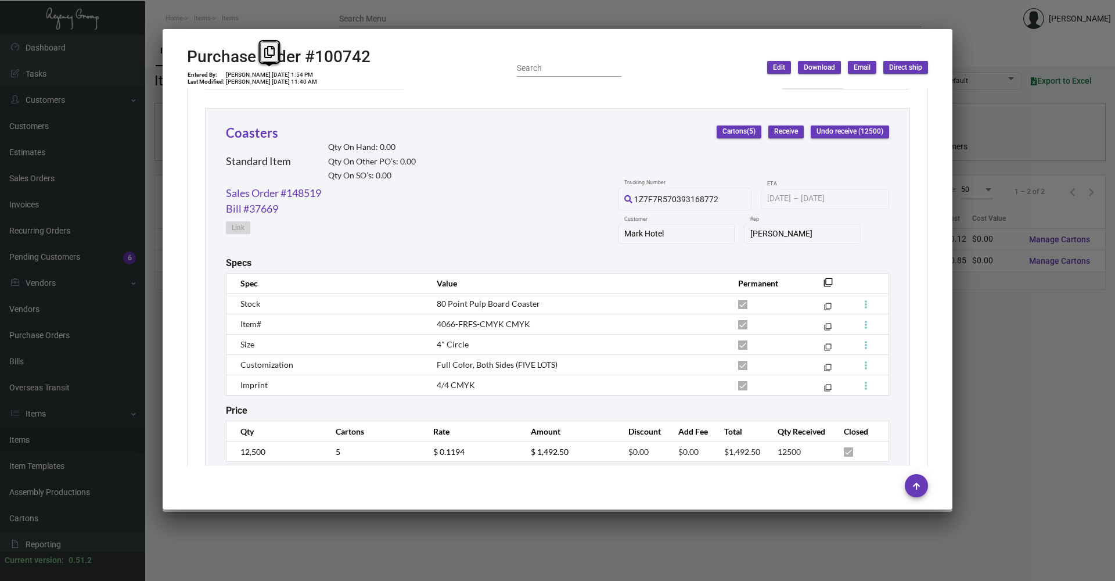
scroll to position [558, 0]
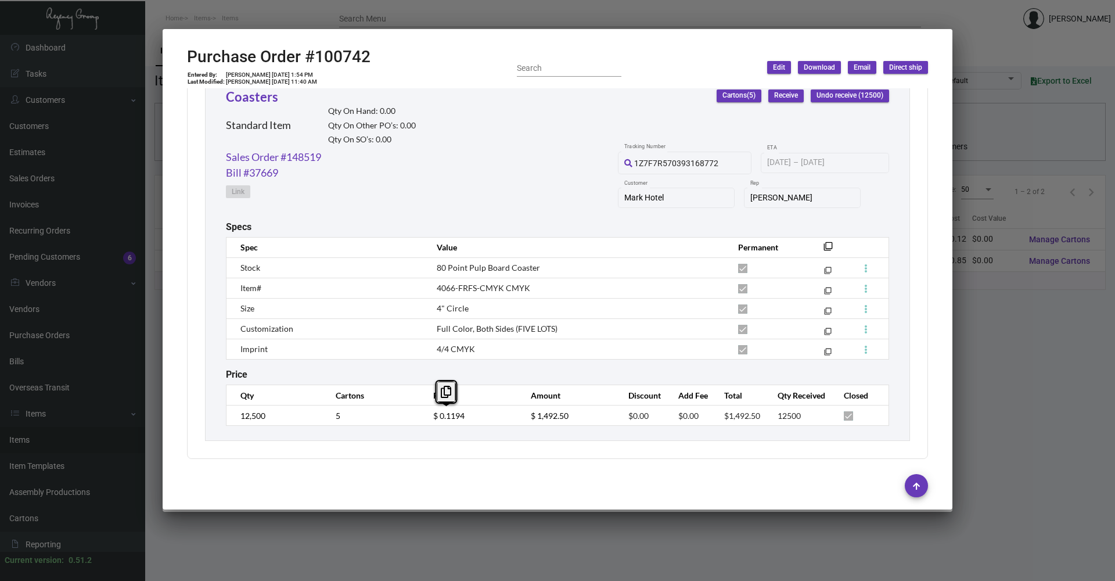
click at [428, 416] on td "$ 0.1194" at bounding box center [470, 415] width 98 height 20
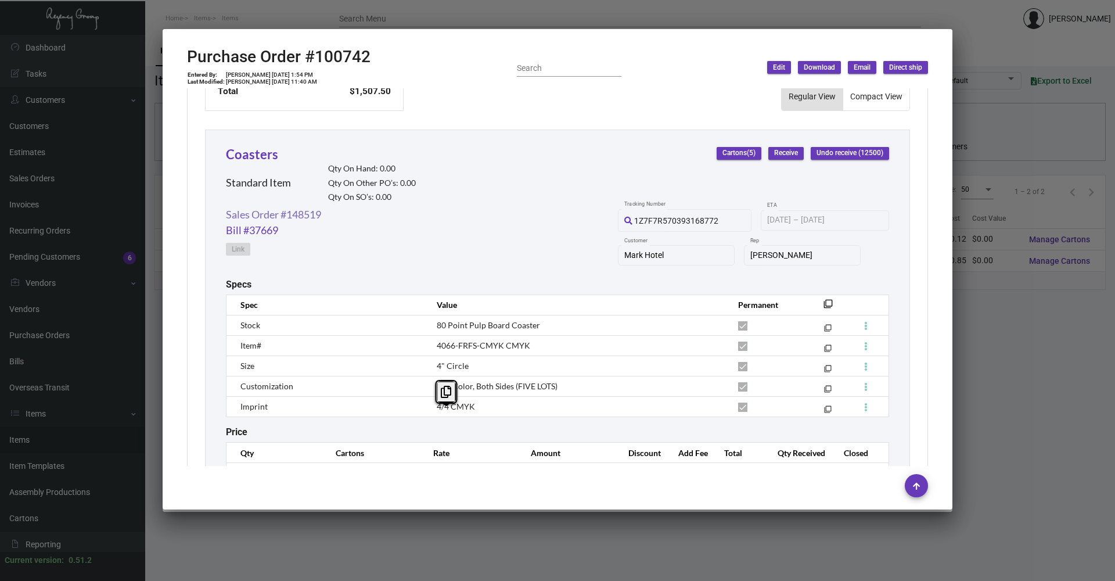
scroll to position [500, 0]
click at [290, 218] on link "Sales Order #148519" at bounding box center [273, 215] width 95 height 16
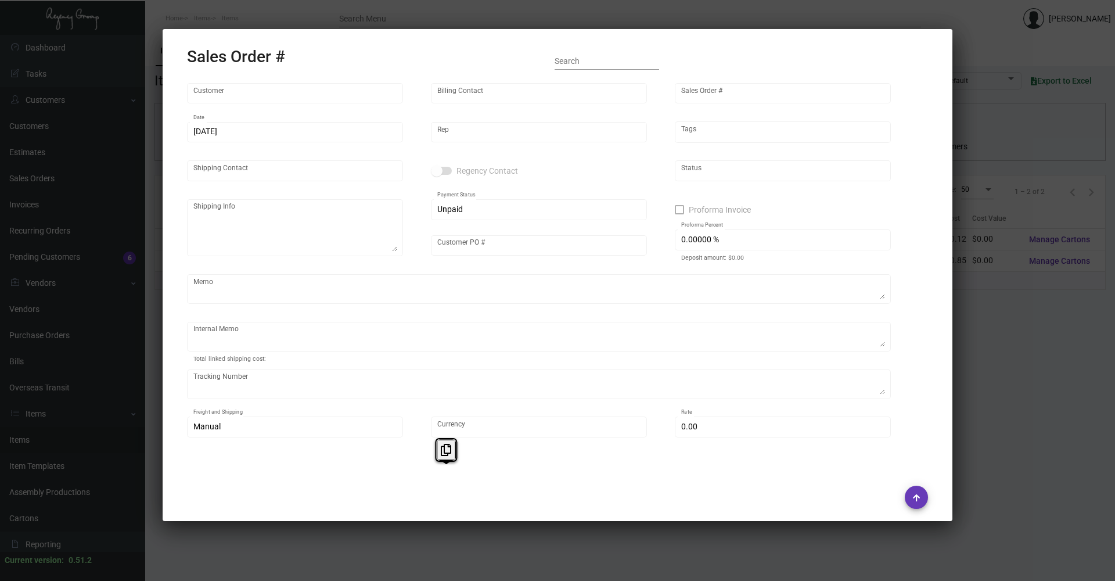
type input "Mark Hotel"
type input "[PERSON_NAME]"
type input "148519"
type input "[DATE]"
type input "[PERSON_NAME]"
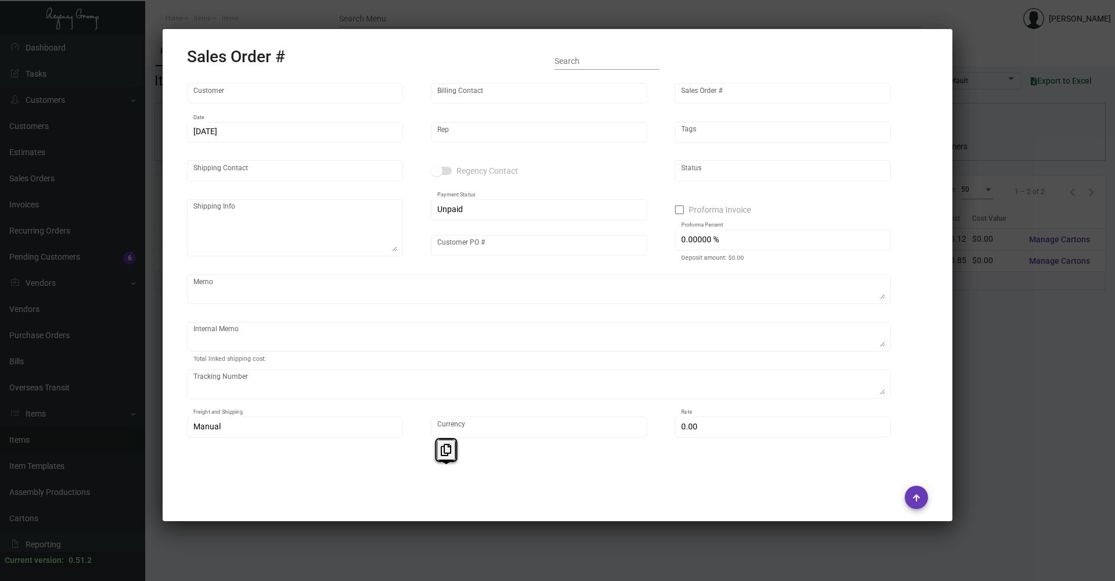
type input "[PERSON_NAME]"
type textarea "Mark Hotel - [GEOGRAPHIC_DATA][PERSON_NAME] [STREET_ADDRESS][US_STATE]"
type input "[PERSON_NAME]"
type textarea "assemble the coasters into the tins 4 of each design a total of 20 coasters, an…"
type input "United States Dollar $"
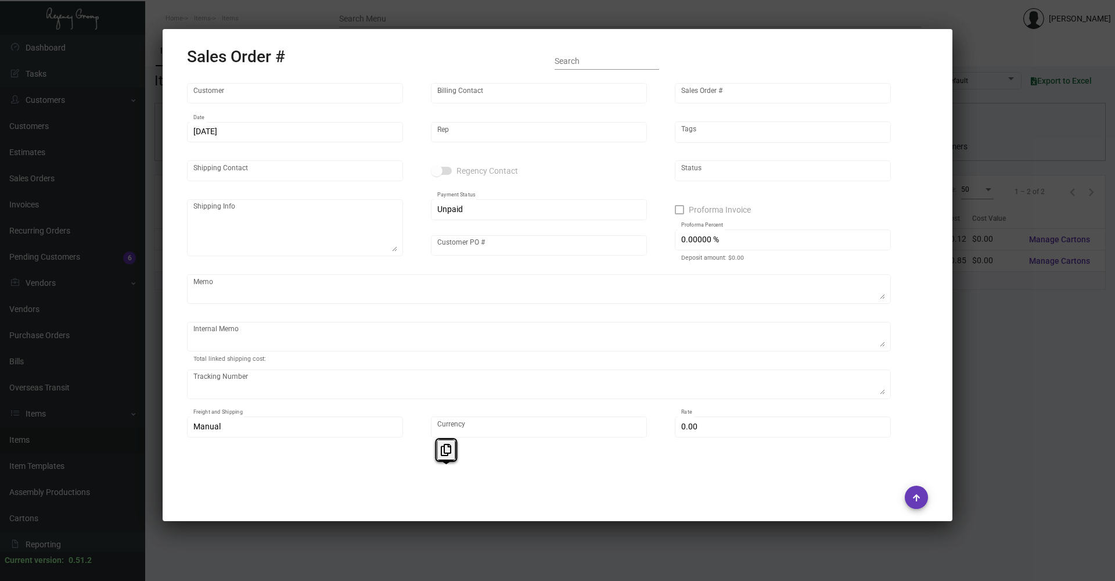
type input "7.50000 %"
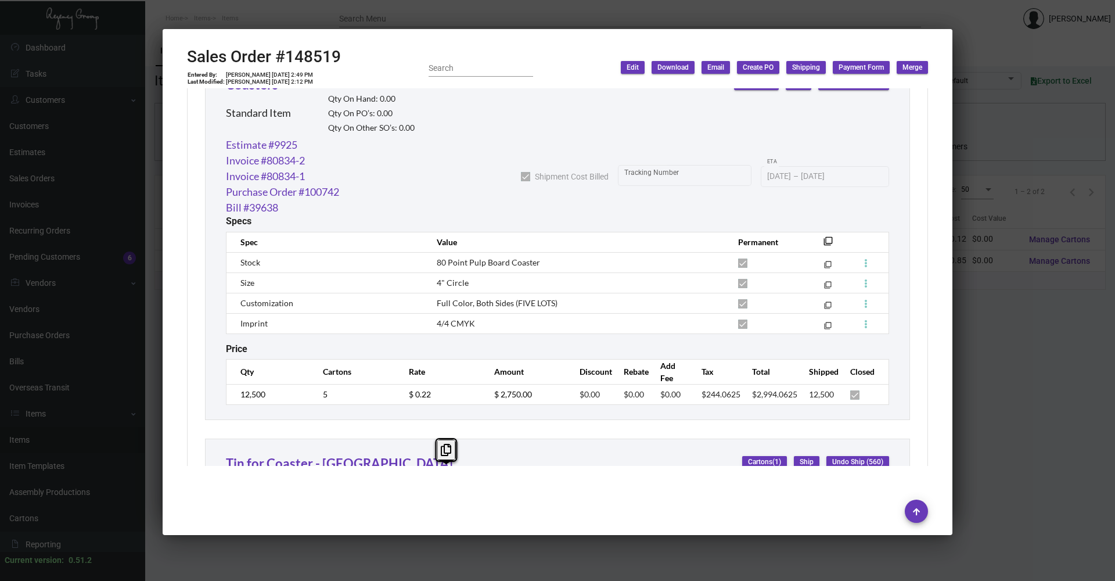
scroll to position [929, 0]
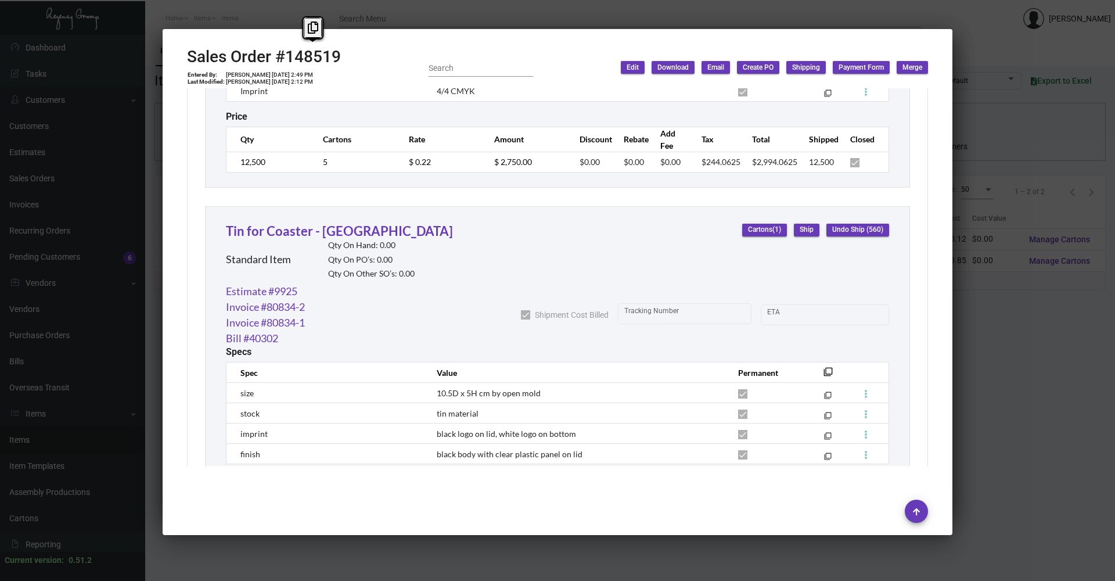
copy h2 "148519"
drag, startPoint x: 341, startPoint y: 56, endPoint x: 285, endPoint y: 57, distance: 56.3
click at [285, 57] on div "Sales Order #148519 Entered By: [PERSON_NAME] [DATE] 2:49 PM Last Modified: [PE…" at bounding box center [557, 67] width 741 height 41
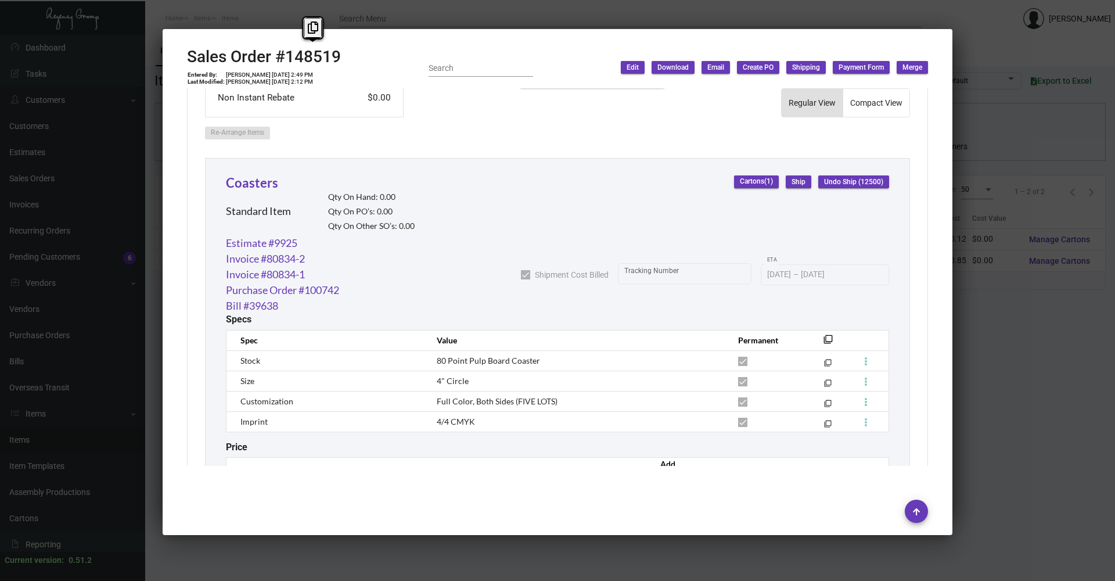
scroll to position [697, 0]
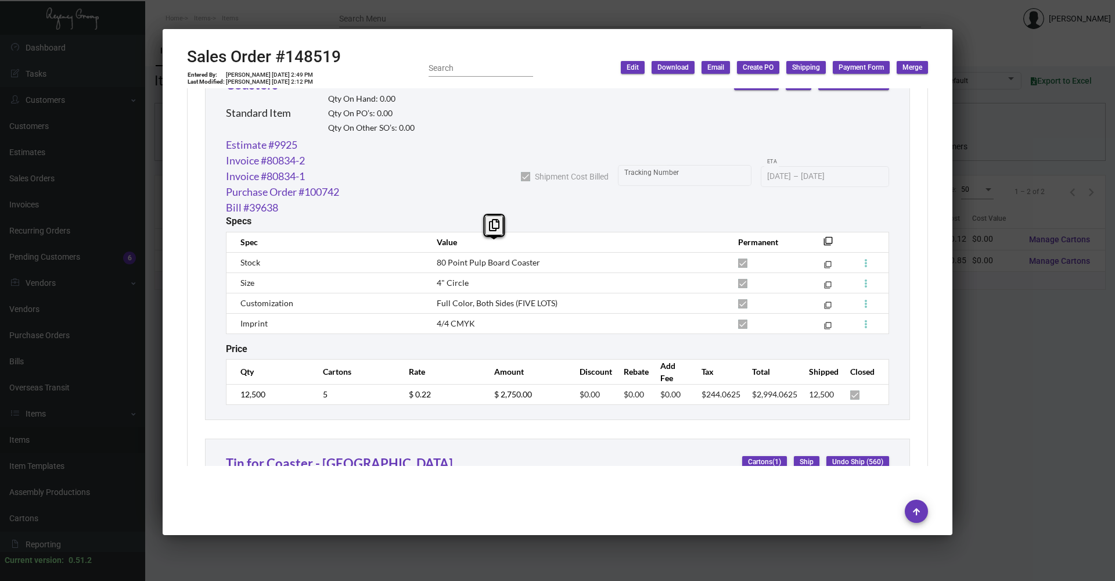
drag, startPoint x: 533, startPoint y: 250, endPoint x: 455, endPoint y: 248, distance: 77.8
click at [455, 257] on span "80 Point Pulp Board Coaster" at bounding box center [488, 262] width 103 height 10
drag, startPoint x: 455, startPoint y: 248, endPoint x: 544, endPoint y: 249, distance: 88.8
click at [544, 252] on td "80 Point Pulp Board Coaster" at bounding box center [575, 262] width 301 height 20
copy span "80 Point Pulp Board Coaster"
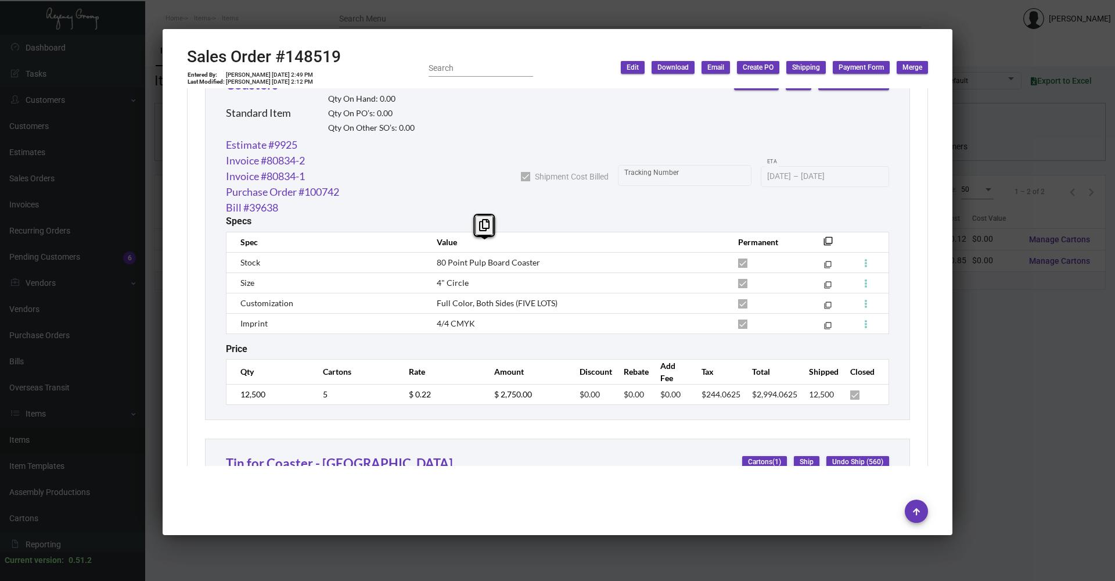
drag, startPoint x: 504, startPoint y: 251, endPoint x: 434, endPoint y: 252, distance: 70.3
click at [434, 252] on td "80 Point Pulp Board Coaster" at bounding box center [575, 262] width 301 height 20
copy span "4" Circle"
drag, startPoint x: 465, startPoint y: 269, endPoint x: 435, endPoint y: 271, distance: 29.7
click at [435, 272] on td "4" Circle" at bounding box center [575, 282] width 301 height 20
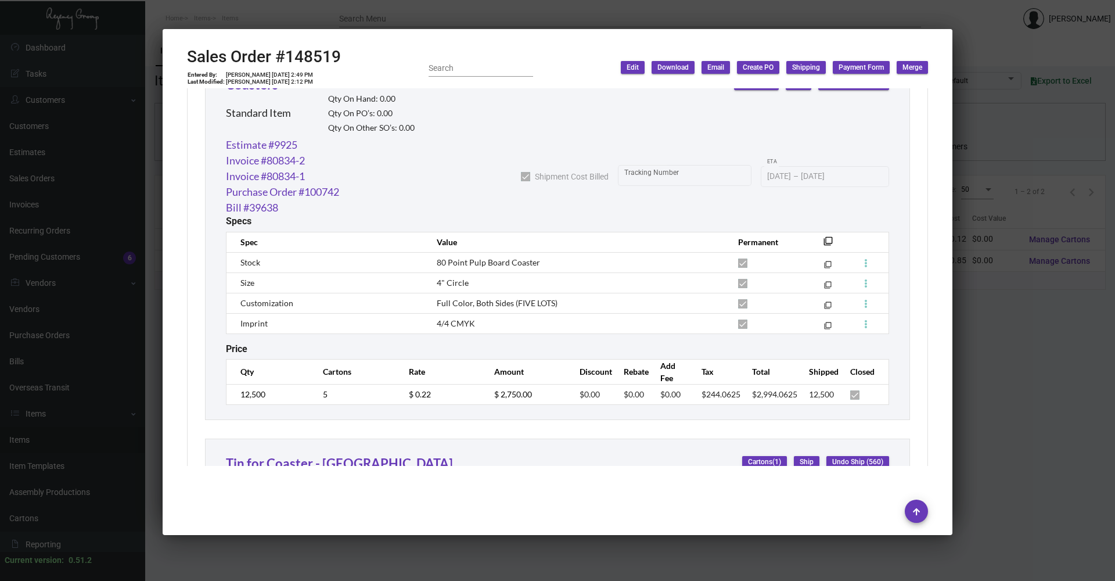
click at [433, 293] on td "Full Color, Both Sides (FIVE LOTS)" at bounding box center [575, 303] width 301 height 20
drag, startPoint x: 434, startPoint y: 290, endPoint x: 521, endPoint y: 294, distance: 87.2
click at [521, 298] on span "Full Color, Both Sides (FIVE LOTS)" at bounding box center [497, 303] width 121 height 10
drag, startPoint x: 521, startPoint y: 294, endPoint x: 472, endPoint y: 308, distance: 50.6
click at [472, 313] on td "4/4 CMYK" at bounding box center [575, 323] width 301 height 20
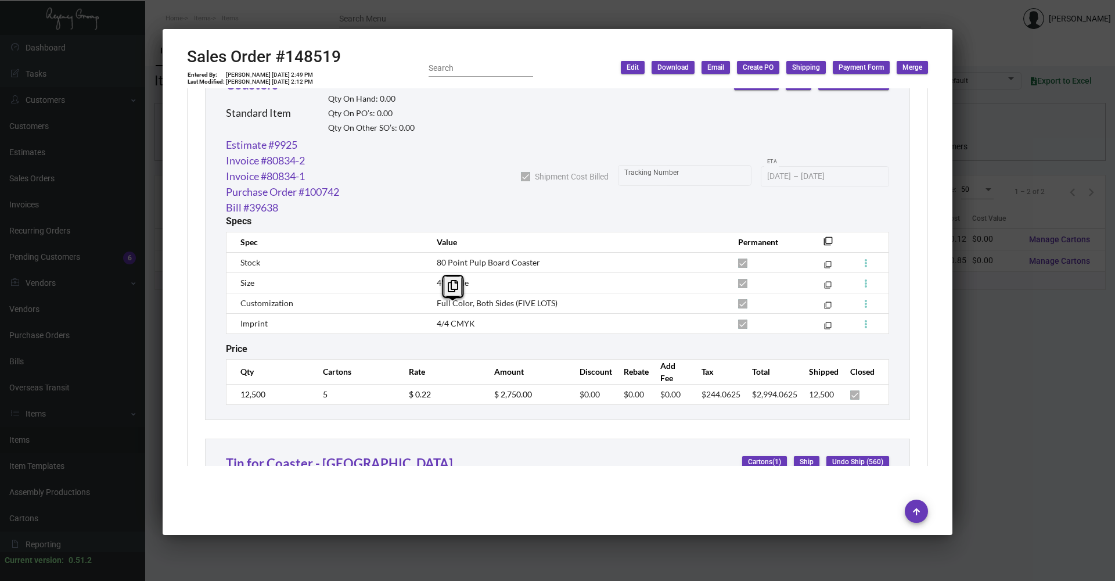
copy span "4/4 CMYK"
drag, startPoint x: 480, startPoint y: 304, endPoint x: 433, endPoint y: 308, distance: 46.7
click at [433, 313] on td "4/4 CMYK" at bounding box center [575, 323] width 301 height 20
click at [569, 274] on td "4" Circle" at bounding box center [575, 282] width 301 height 20
click at [295, 184] on link "Purchase Order #100742" at bounding box center [282, 192] width 113 height 16
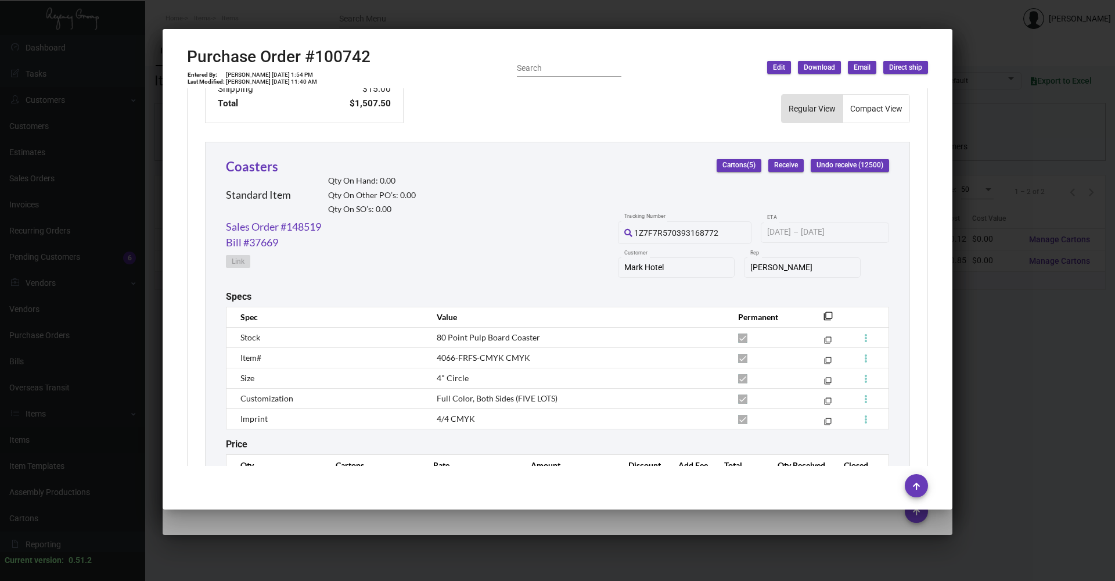
scroll to position [558, 0]
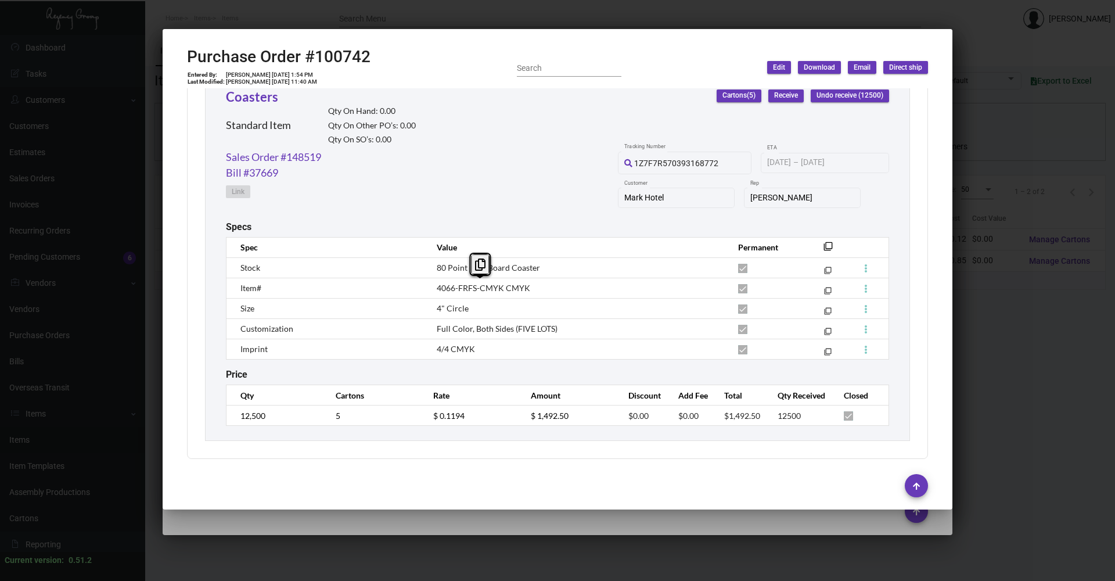
drag, startPoint x: 535, startPoint y: 291, endPoint x: 431, endPoint y: 291, distance: 103.3
click at [431, 291] on td "4066-FRFS-CMYK CMYK" at bounding box center [575, 287] width 301 height 20
drag, startPoint x: 431, startPoint y: 291, endPoint x: 293, endPoint y: 290, distance: 138.7
click at [293, 290] on td "Item#" at bounding box center [325, 287] width 199 height 20
drag, startPoint x: 241, startPoint y: 285, endPoint x: 540, endPoint y: 286, distance: 299.5
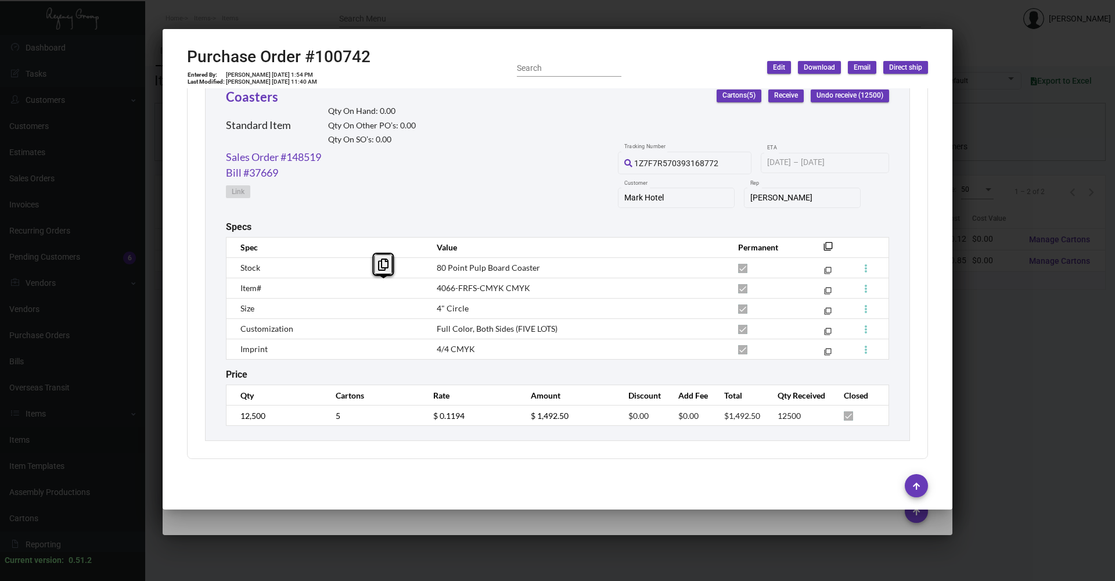
click at [540, 286] on tr "Item# 4066-FRFS-CMYK CMYK filter_none" at bounding box center [557, 287] width 662 height 20
drag, startPoint x: 540, startPoint y: 286, endPoint x: 481, endPoint y: 330, distance: 74.3
click at [481, 330] on span "Full Color, Both Sides (FIVE LOTS)" at bounding box center [497, 328] width 121 height 10
drag, startPoint x: 554, startPoint y: 333, endPoint x: 510, endPoint y: 333, distance: 43.5
click at [510, 333] on td "Full Color, Both Sides (FIVE LOTS)" at bounding box center [575, 328] width 301 height 20
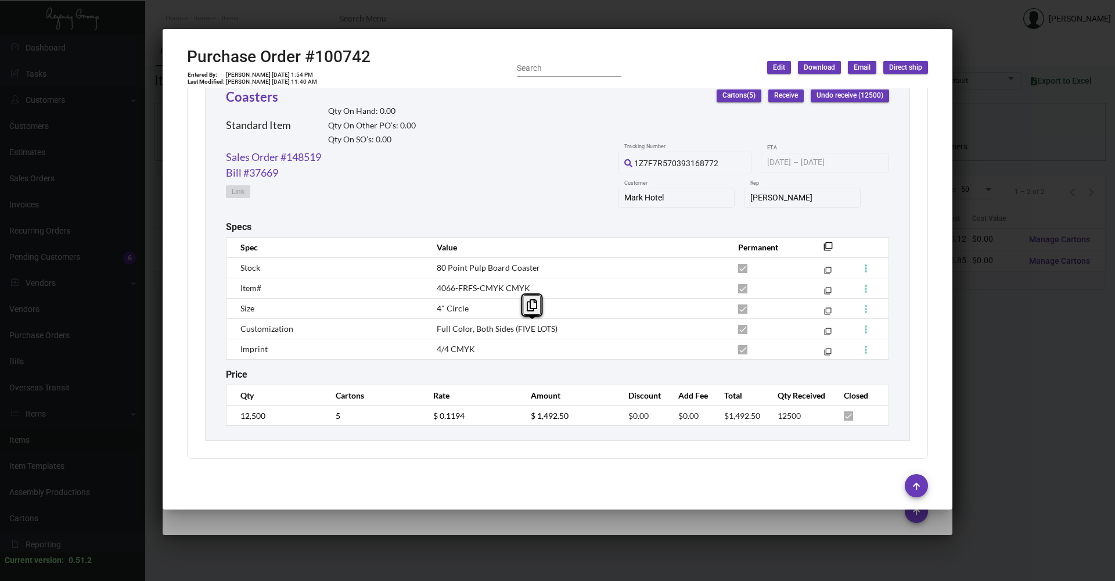
drag, startPoint x: 510, startPoint y: 333, endPoint x: 543, endPoint y: 330, distance: 32.6
click at [543, 330] on span "Full Color, Both Sides (FIVE LOTS)" at bounding box center [497, 328] width 121 height 10
copy span "FIVE LOTS"
drag, startPoint x: 550, startPoint y: 329, endPoint x: 514, endPoint y: 330, distance: 36.0
click at [514, 330] on span "Full Color, Both Sides (FIVE LOTS)" at bounding box center [497, 328] width 121 height 10
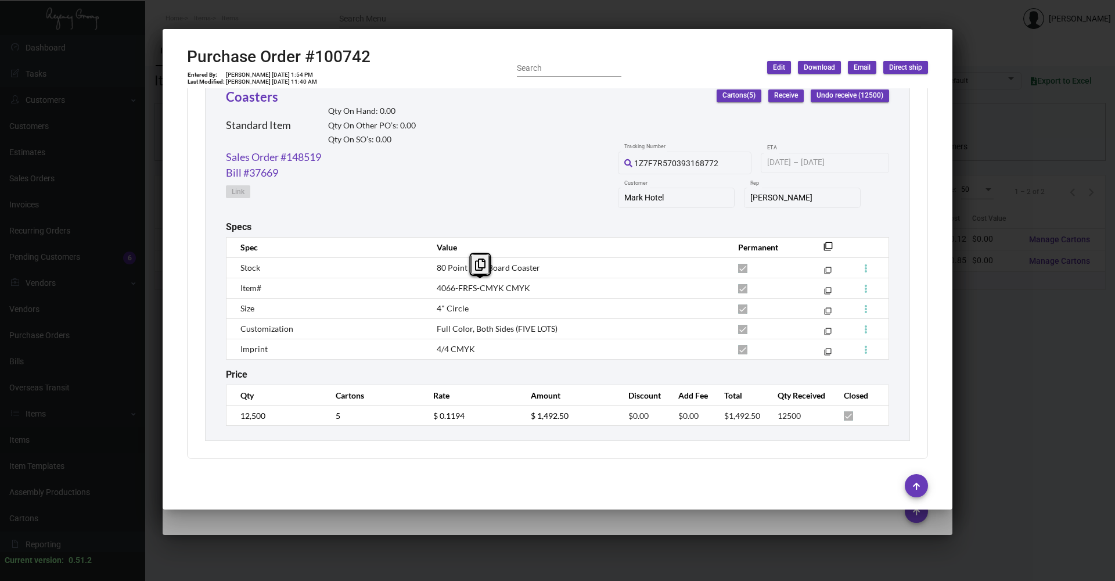
drag, startPoint x: 434, startPoint y: 288, endPoint x: 527, endPoint y: 290, distance: 92.9
click at [527, 290] on td "4066-FRFS-CMYK CMYK" at bounding box center [575, 287] width 301 height 20
copy span "4066-FRFS-CMYK CMYK"
click at [302, 158] on link "Sales Order #148519" at bounding box center [273, 157] width 95 height 16
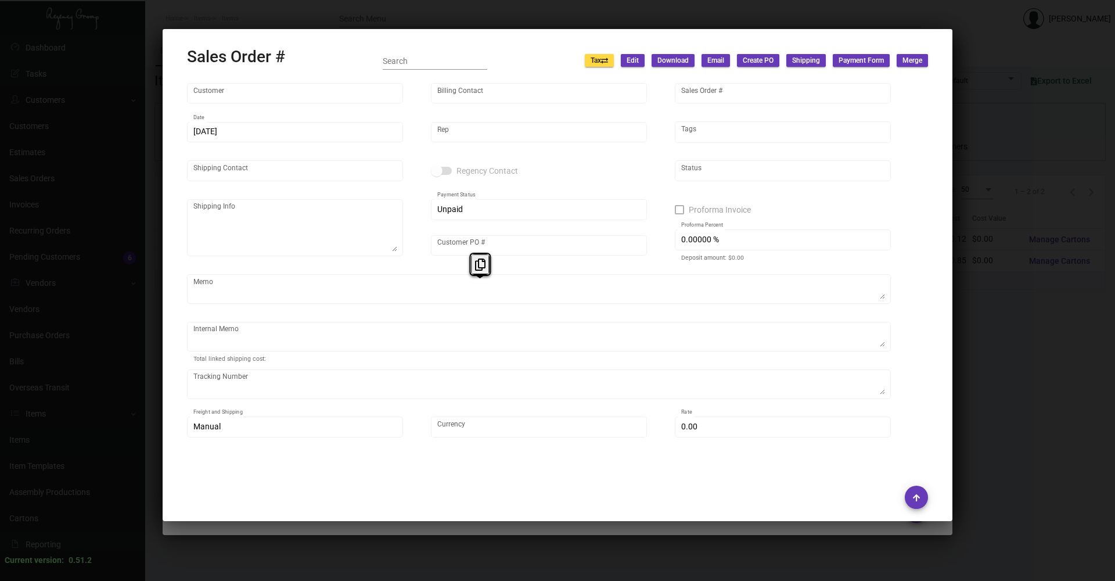
type input "Mark Hotel"
type input "[PERSON_NAME]"
type input "148519"
type input "[DATE]"
type input "[PERSON_NAME]"
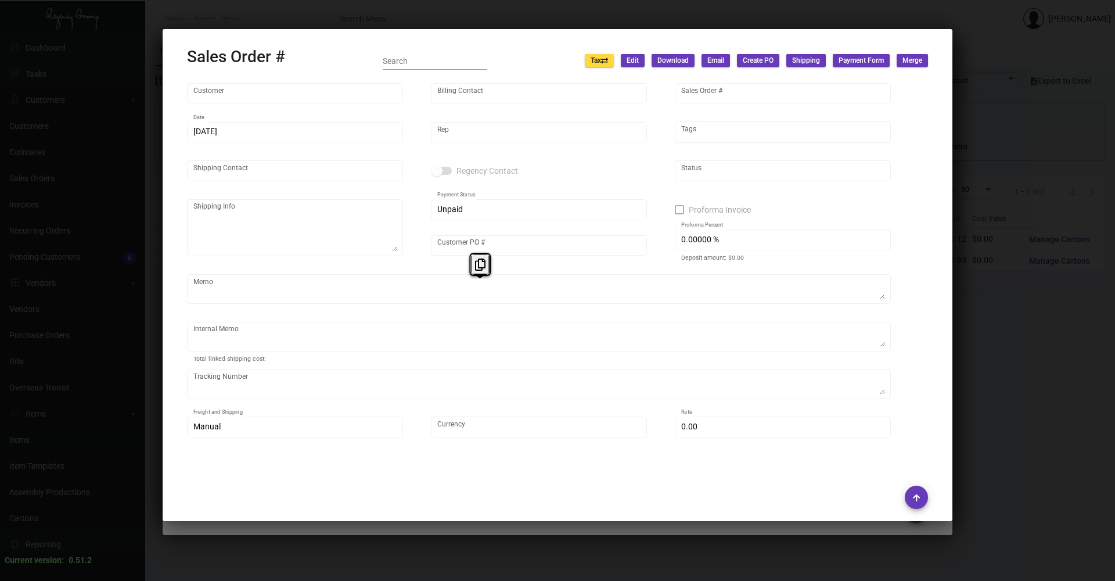
type input "[PERSON_NAME]"
type textarea "Mark Hotel - [GEOGRAPHIC_DATA][PERSON_NAME] [STREET_ADDRESS][US_STATE]"
type input "[PERSON_NAME]"
type textarea "assemble the coasters into the tins 4 of each design a total of 20 coasters, an…"
type input "United States Dollar $"
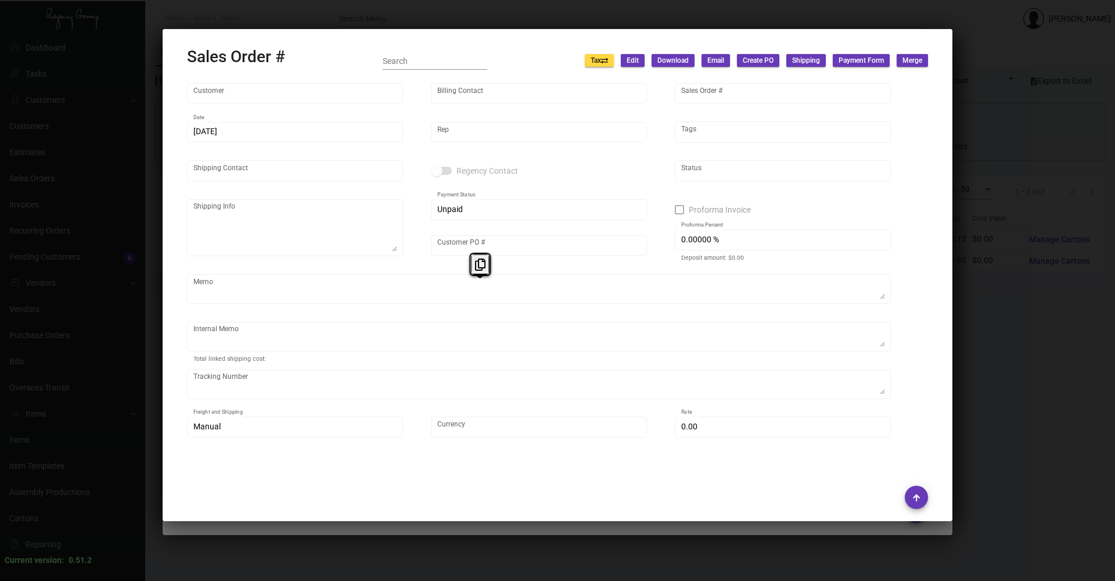
type input "7.50000 %"
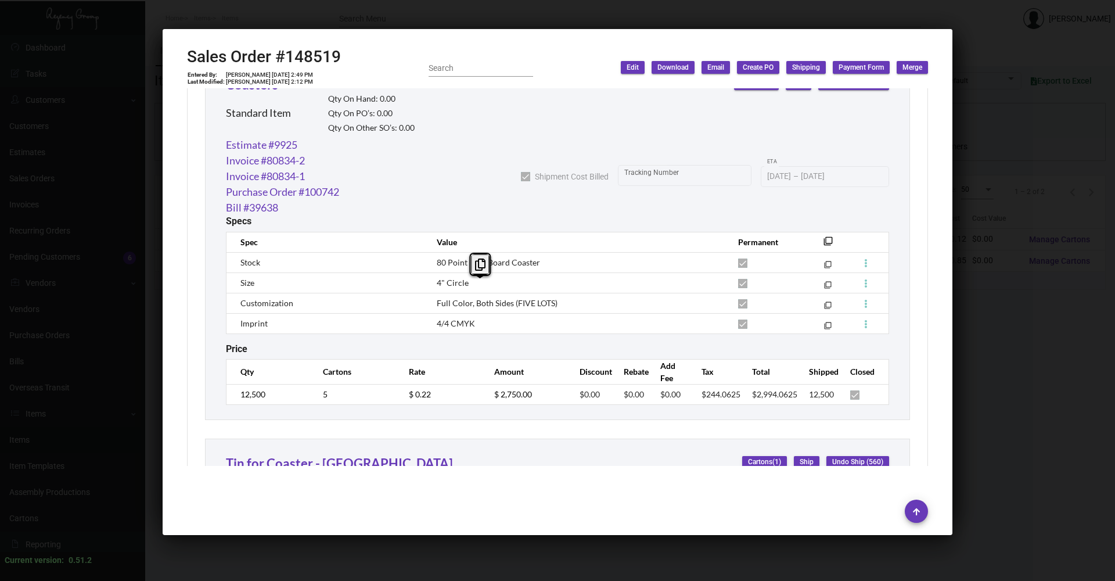
scroll to position [464, 0]
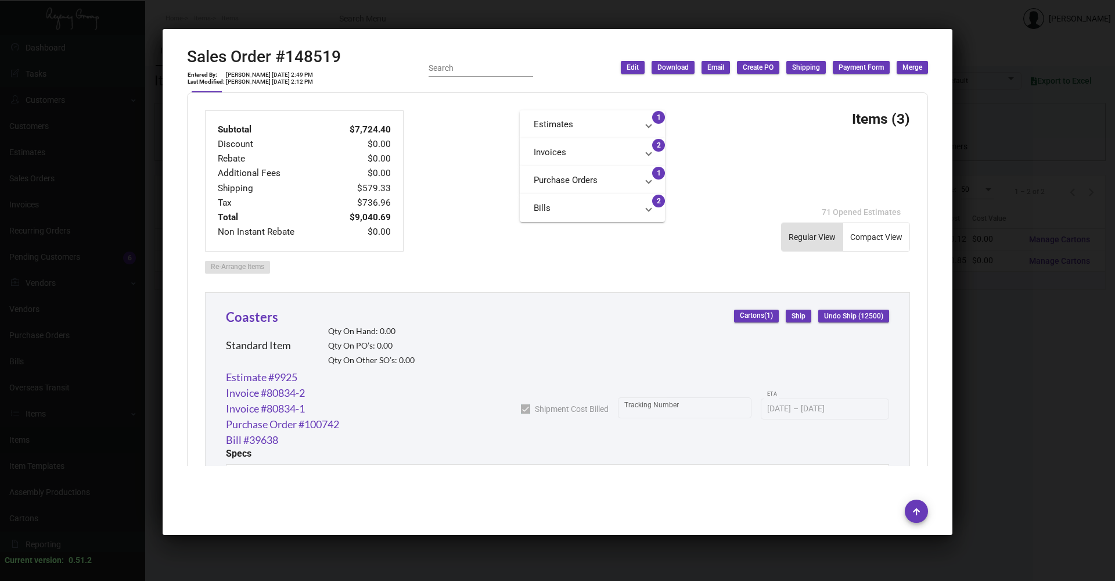
click at [335, 15] on div at bounding box center [557, 290] width 1115 height 581
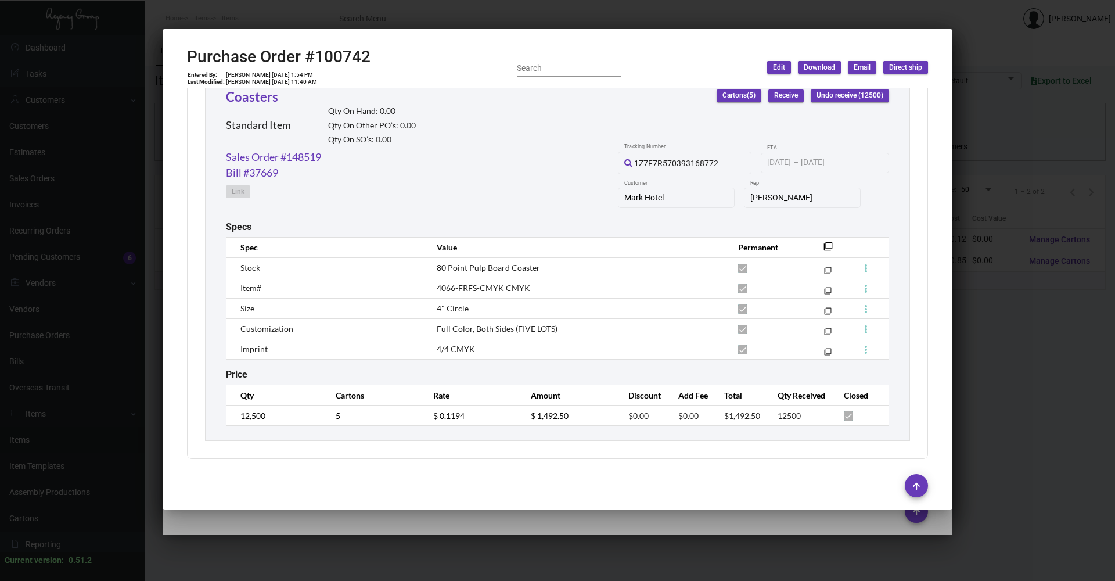
drag, startPoint x: 699, startPoint y: 7, endPoint x: 677, endPoint y: 1, distance: 22.2
click at [693, 3] on div at bounding box center [557, 290] width 1115 height 581
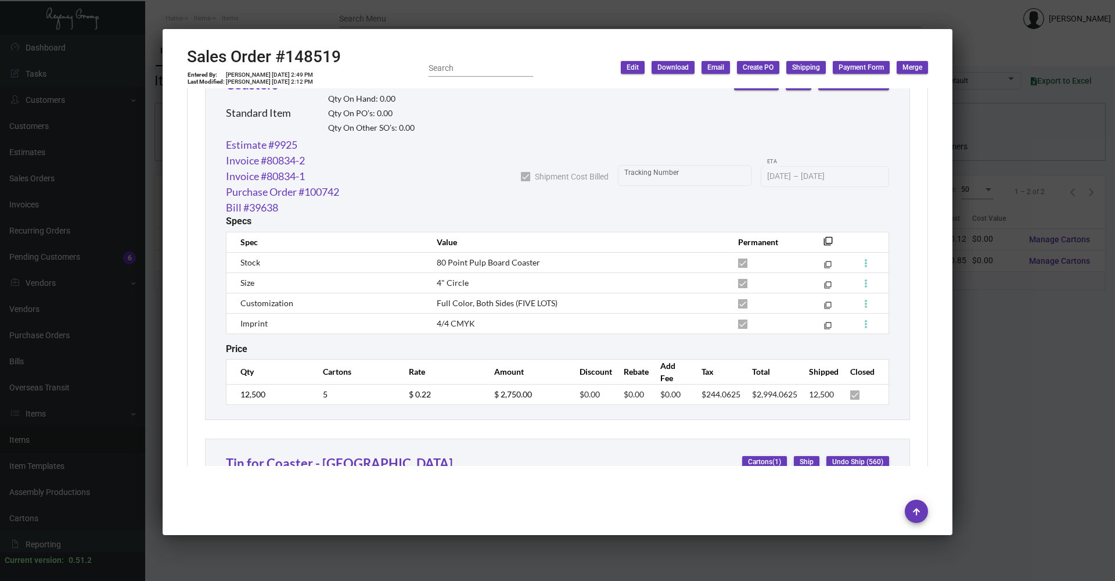
click at [671, 6] on div at bounding box center [557, 290] width 1115 height 581
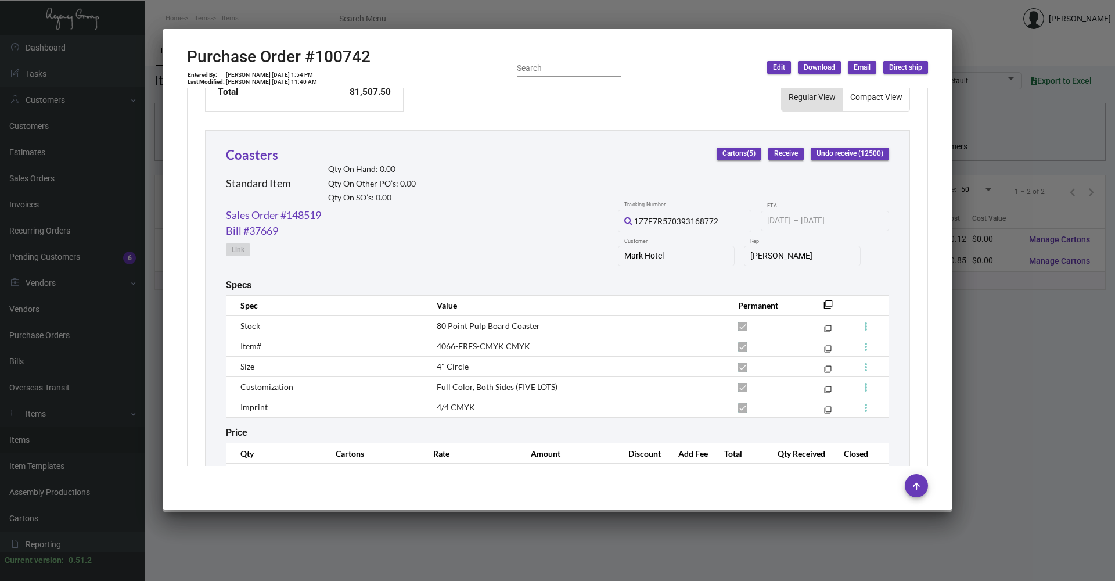
click at [650, 19] on div at bounding box center [557, 290] width 1115 height 581
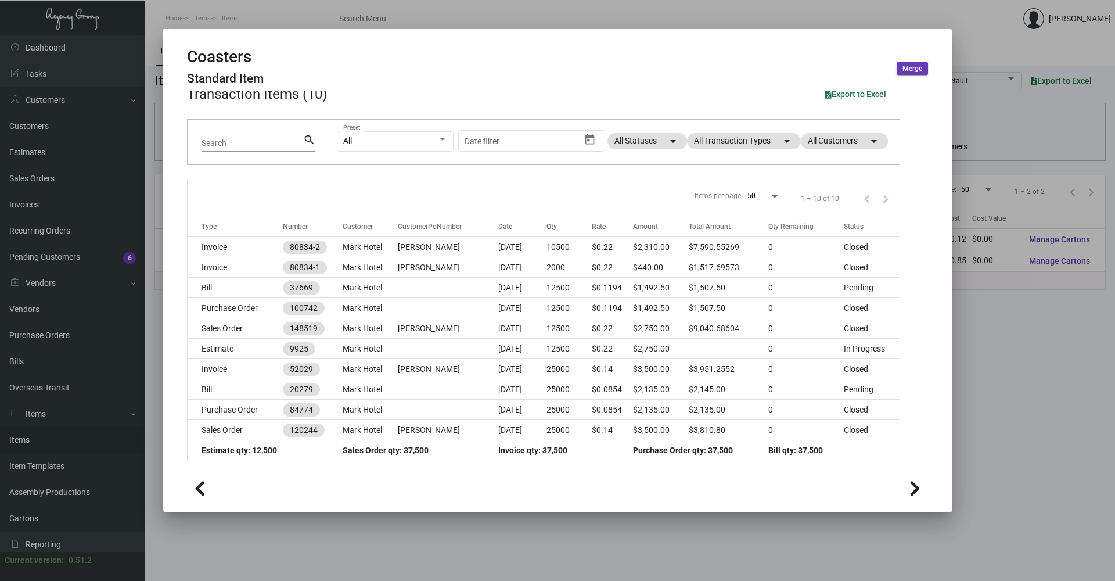
click at [630, 27] on div at bounding box center [557, 290] width 1115 height 581
